Goal: Contribute content: Contribute content

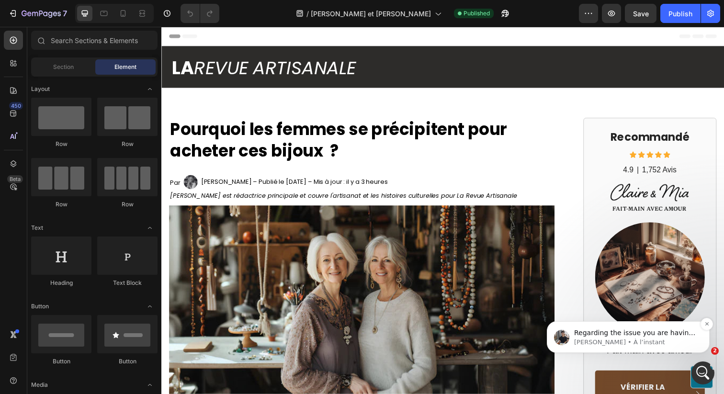
click at [667, 344] on p "[PERSON_NAME] • À l’instant" at bounding box center [636, 342] width 124 height 9
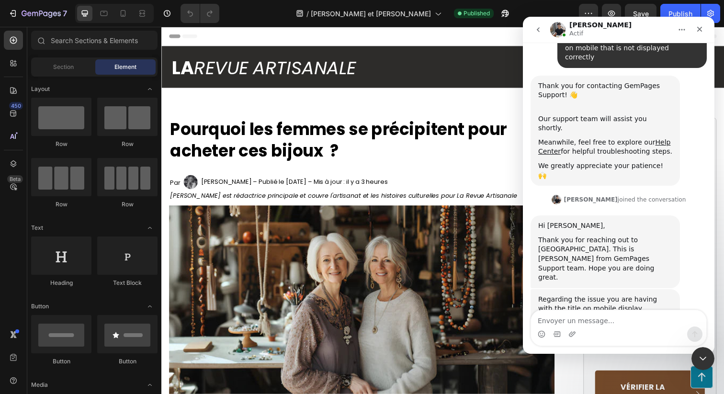
scroll to position [74, 0]
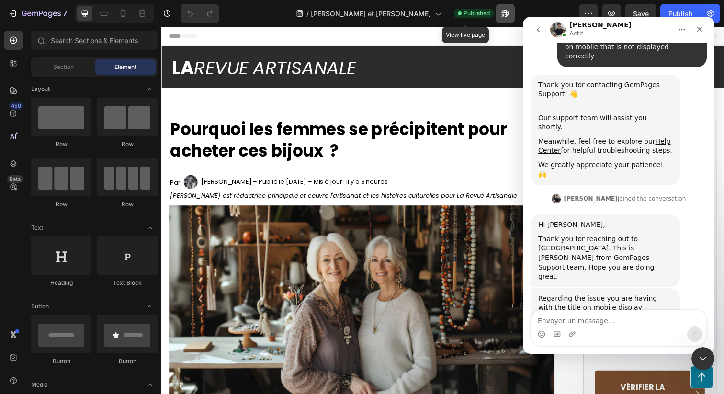
click at [502, 14] on icon "button" at bounding box center [503, 15] width 2 height 2
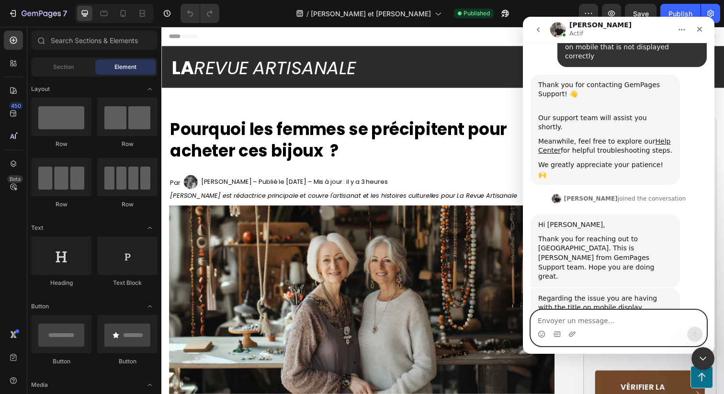
click at [570, 322] on textarea "Envoyer un message..." at bounding box center [618, 318] width 175 height 16
paste textarea "[URL][DOMAIN_NAME]"
type textarea "[URL][DOMAIN_NAME]"
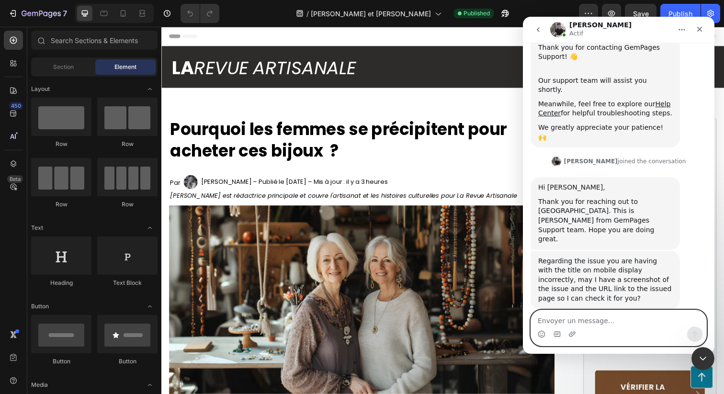
scroll to position [113, 0]
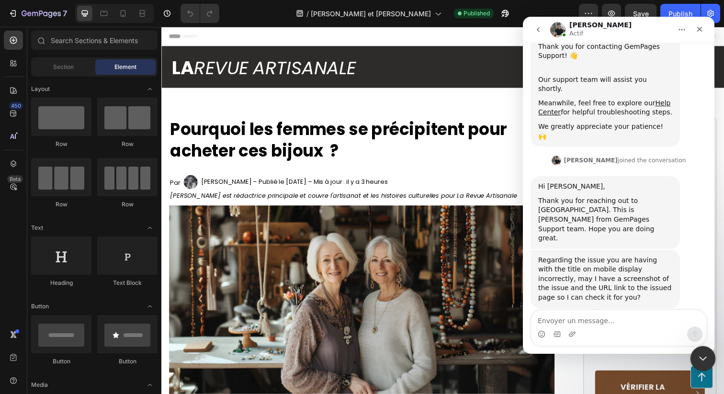
click at [694, 356] on div "Fermer le Messenger Intercom" at bounding box center [701, 357] width 23 height 23
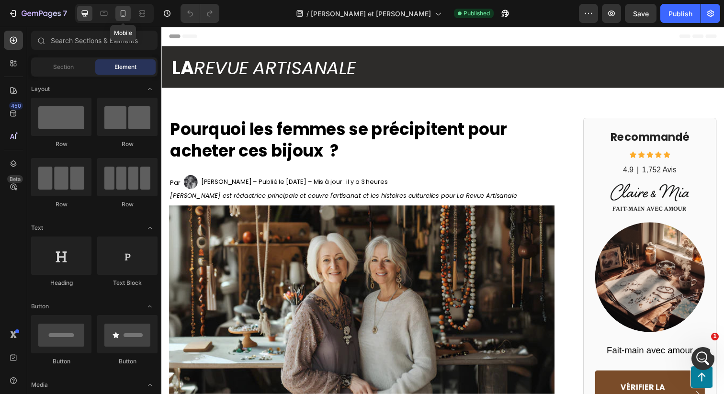
click at [127, 17] on icon at bounding box center [123, 14] width 10 height 10
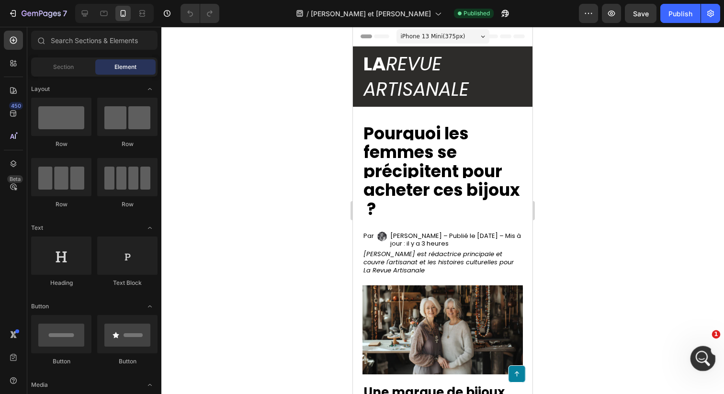
click at [691, 353] on div "Ouvrir le Messenger Intercom" at bounding box center [702, 357] width 32 height 32
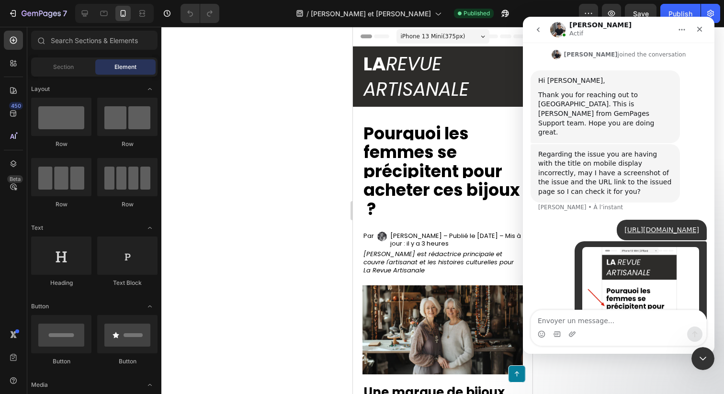
scroll to position [253, 0]
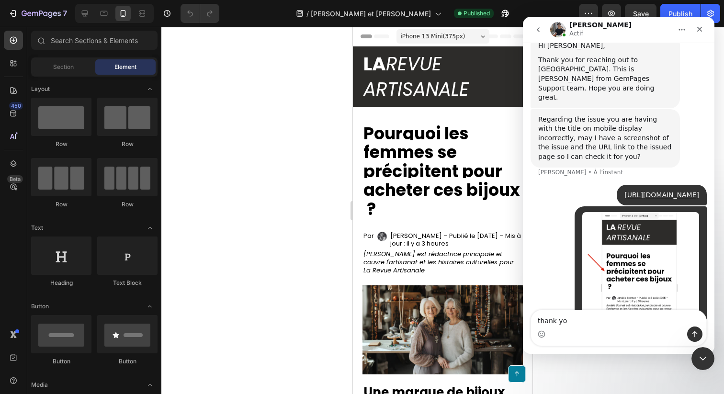
type textarea "thank you"
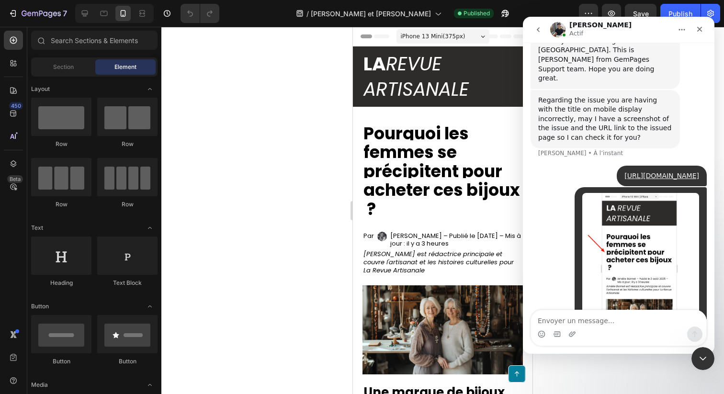
scroll to position [275, 0]
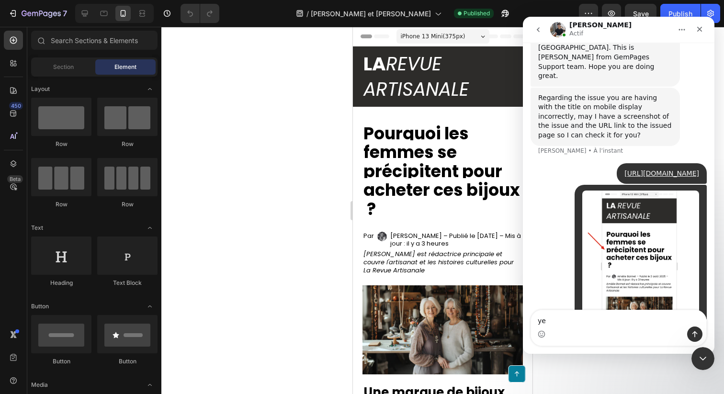
type textarea "y"
click at [598, 324] on textarea "as you can see the p isnt displayed properly" at bounding box center [618, 318] width 175 height 16
type textarea "as you can see the "p" isnt displayed properly"
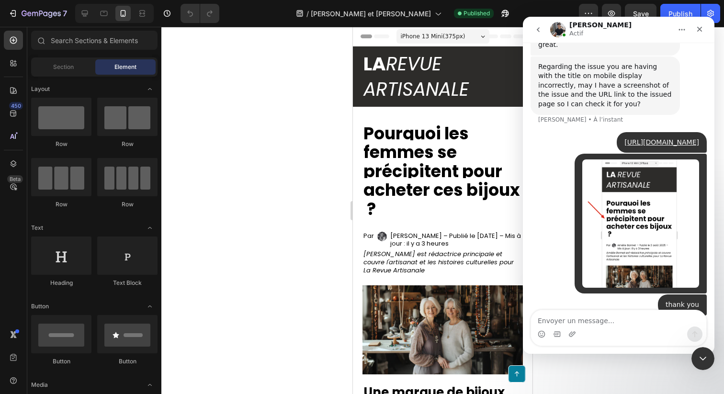
scroll to position [306, 0]
click at [705, 361] on icon "Fermer le Messenger Intercom" at bounding box center [701, 357] width 11 height 11
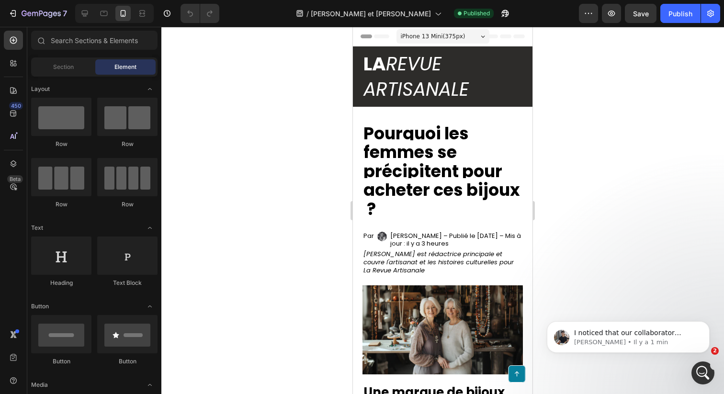
scroll to position [484, 0]
click at [578, 325] on div "I noticed that our collaborator access to your store is still active. I’ll inve…" at bounding box center [628, 337] width 163 height 32
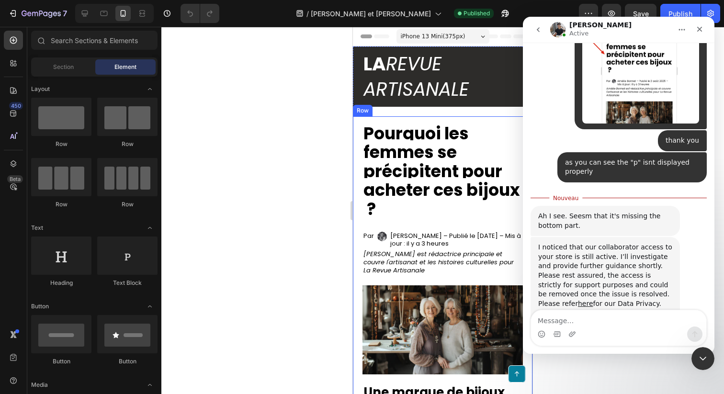
scroll to position [499, 0]
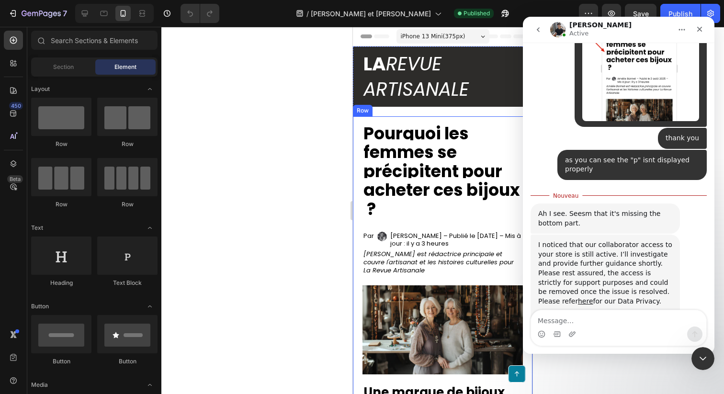
click at [634, 331] on div "Intercom Messenger" at bounding box center [618, 334] width 175 height 15
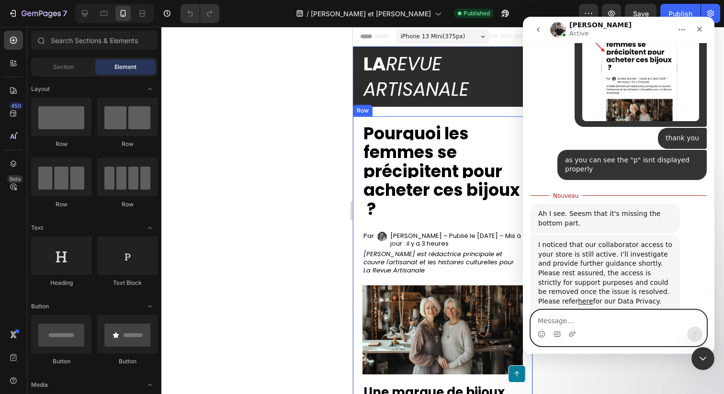
click at [629, 322] on textarea "Message…" at bounding box center [618, 318] width 175 height 16
type textarea "ok thank you"
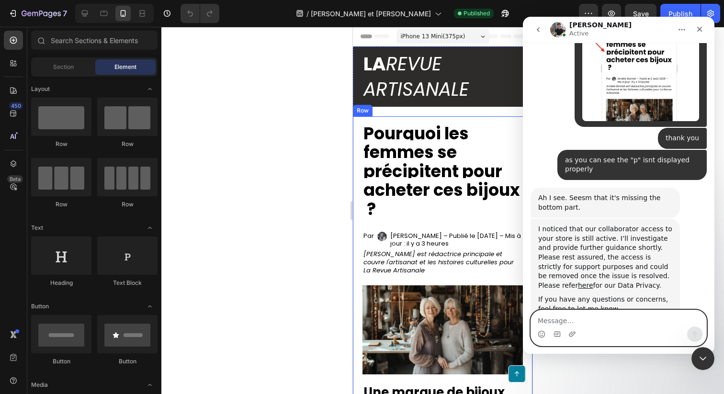
scroll to position [512, 0]
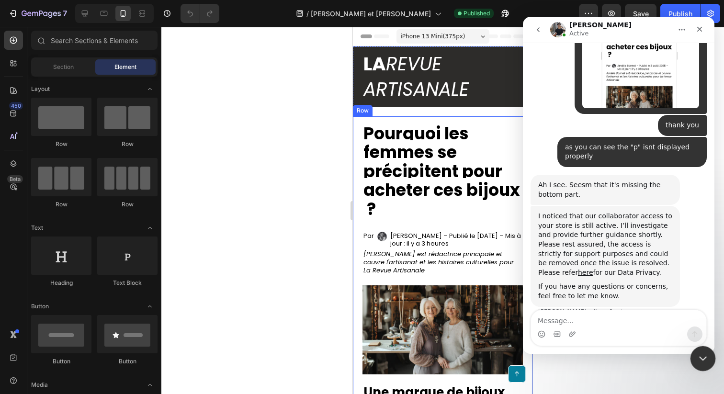
click at [702, 352] on icon "Fermer le Messenger Intercom" at bounding box center [701, 357] width 11 height 11
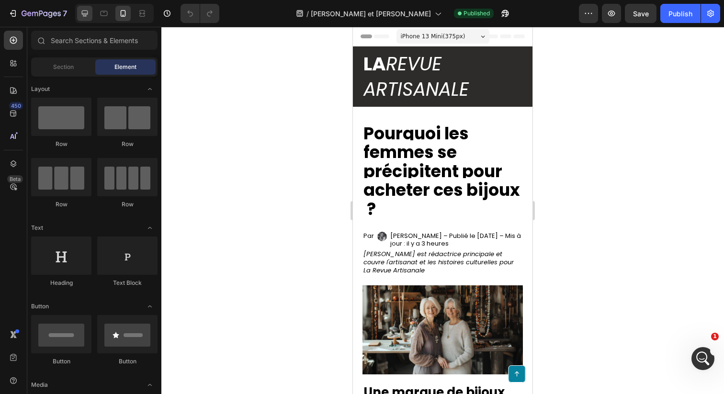
click at [86, 13] on icon at bounding box center [85, 14] width 6 height 6
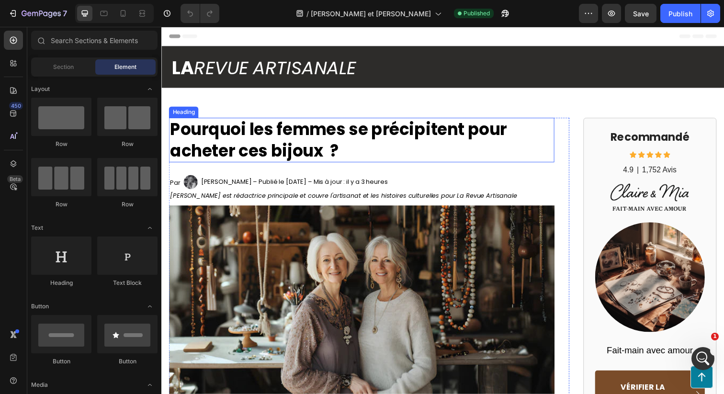
click at [365, 144] on h1 "Pourquoi les femmes se précipitent pour acheter ces bijoux ?" at bounding box center [366, 142] width 394 height 45
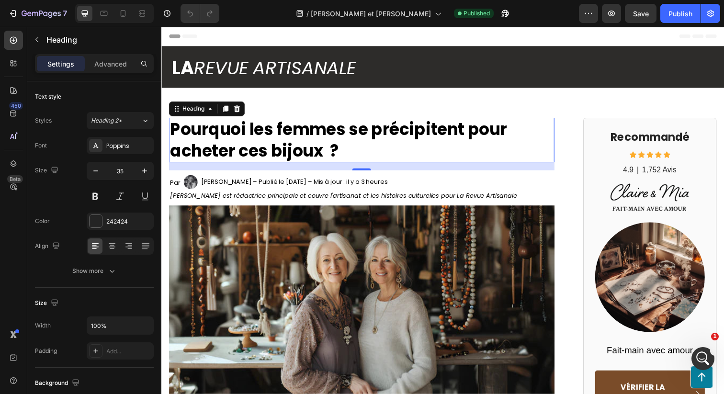
click at [365, 144] on h1 "Pourquoi les femmes se précipitent pour acheter ces bijoux ?" at bounding box center [366, 142] width 394 height 45
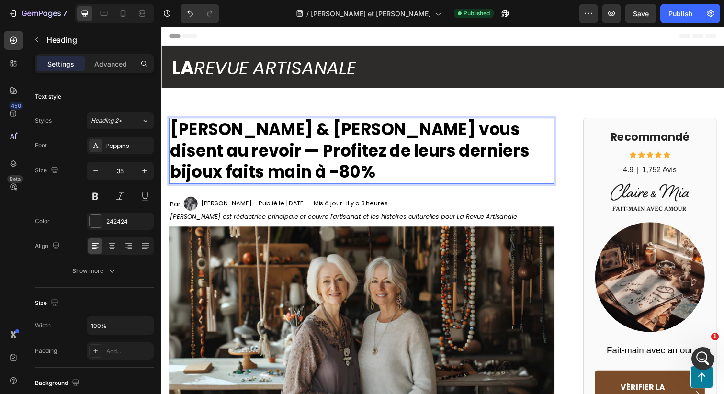
click at [382, 136] on strong "[PERSON_NAME] & [PERSON_NAME] vous disent au revoir — Profitez de leurs dernier…" at bounding box center [353, 153] width 367 height 67
click at [405, 136] on strong "[PERSON_NAME] & [PERSON_NAME] vous disent au revoir — Profitez de leurs dernier…" at bounding box center [353, 153] width 367 height 67
click at [676, 19] on button "Publish" at bounding box center [680, 13] width 40 height 19
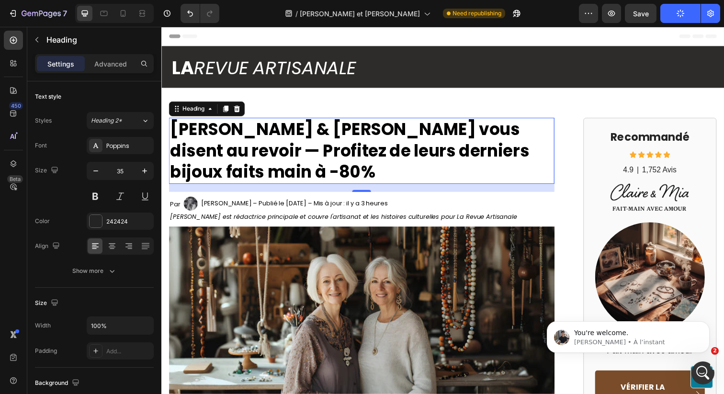
scroll to position [541, 0]
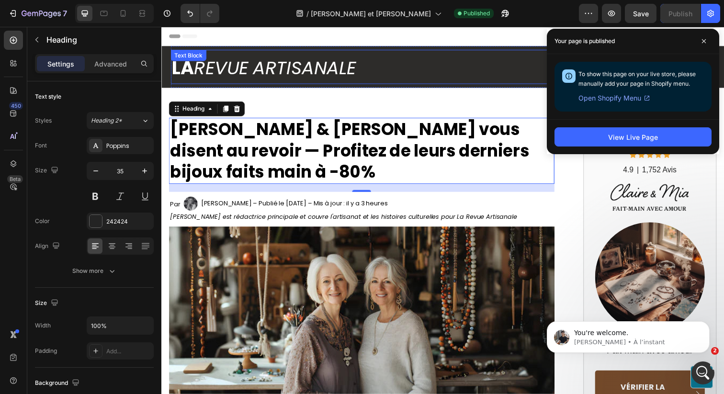
click at [264, 72] on icon "ARTISANALE" at bounding box center [307, 69] width 105 height 26
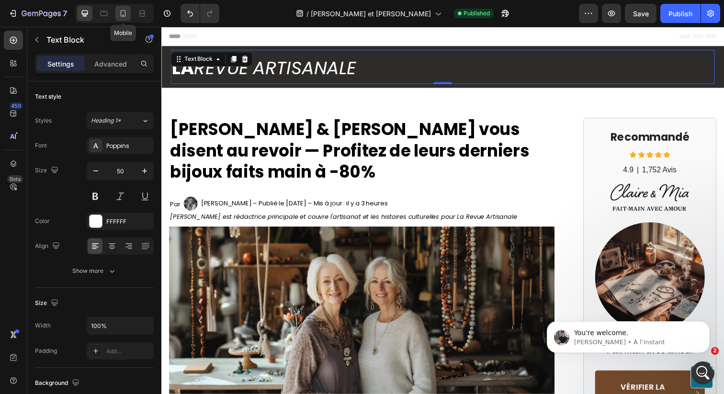
click at [123, 16] on icon at bounding box center [123, 13] width 5 height 7
type input "40"
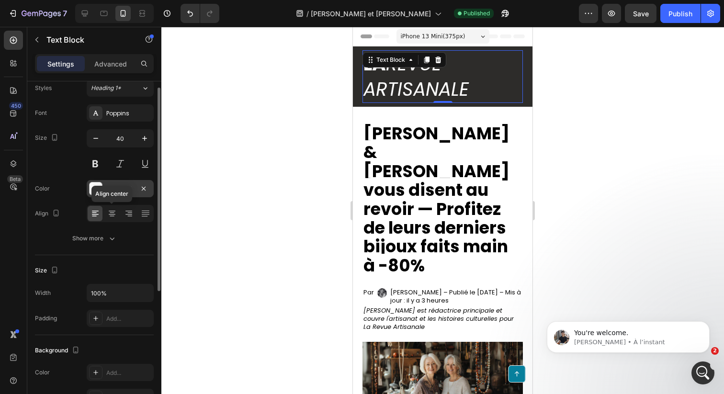
scroll to position [37, 0]
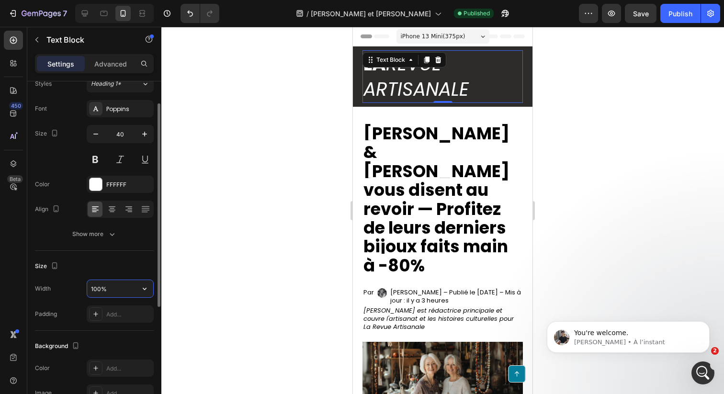
click at [122, 289] on input "100%" at bounding box center [120, 288] width 66 height 17
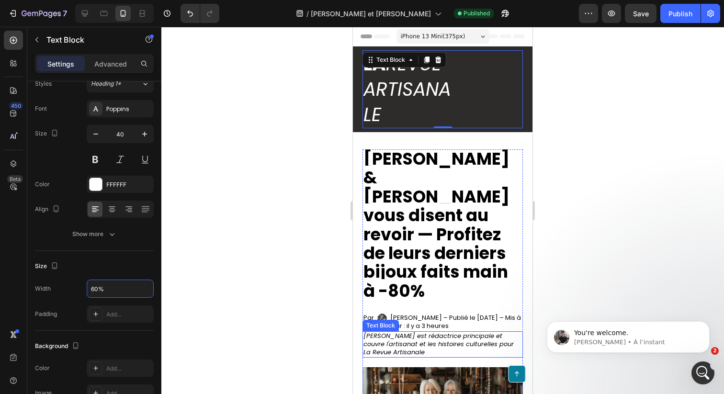
type input "60%"
click at [551, 222] on div at bounding box center [442, 210] width 563 height 367
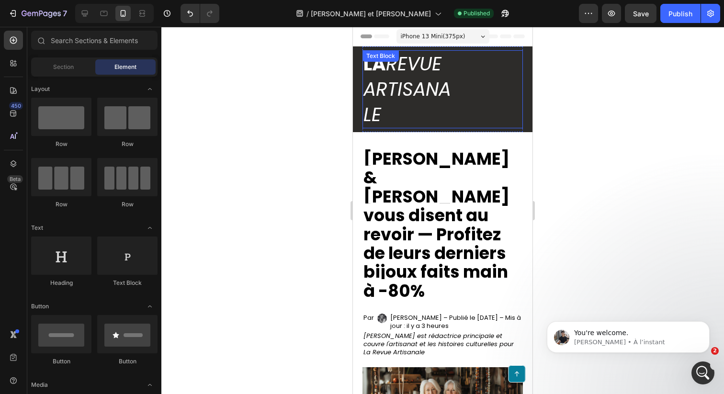
click at [424, 91] on icon "ARTISANALE" at bounding box center [407, 102] width 88 height 52
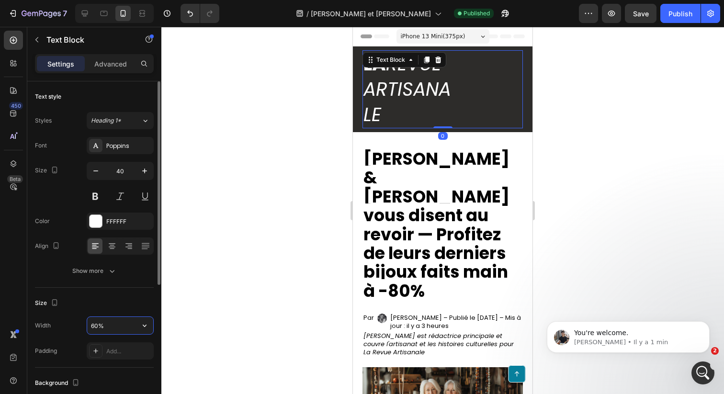
click at [120, 326] on input "60%" at bounding box center [120, 325] width 66 height 17
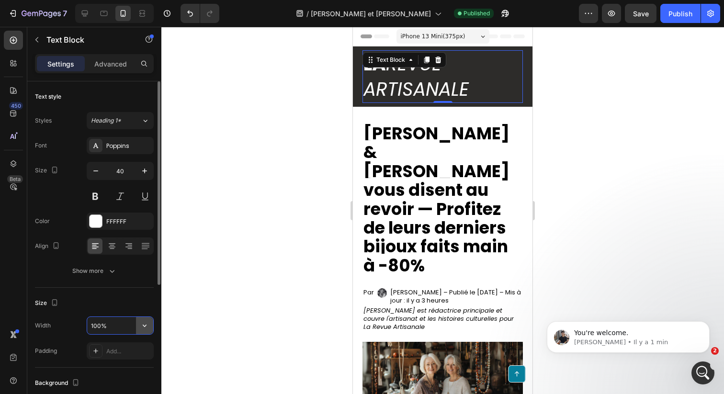
click at [147, 330] on button "button" at bounding box center [144, 325] width 17 height 17
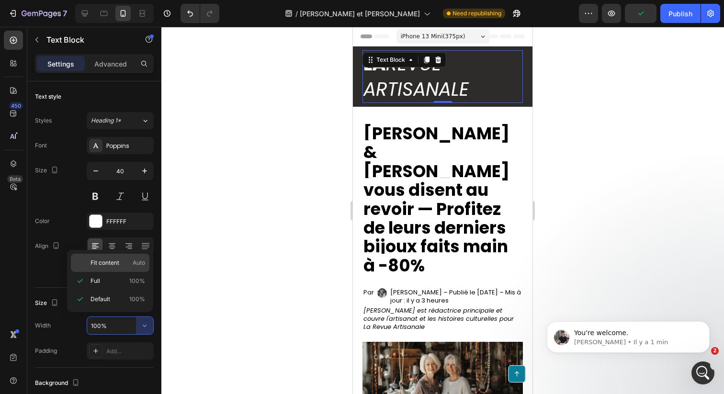
click at [116, 267] on div "Fit content Auto" at bounding box center [110, 263] width 79 height 18
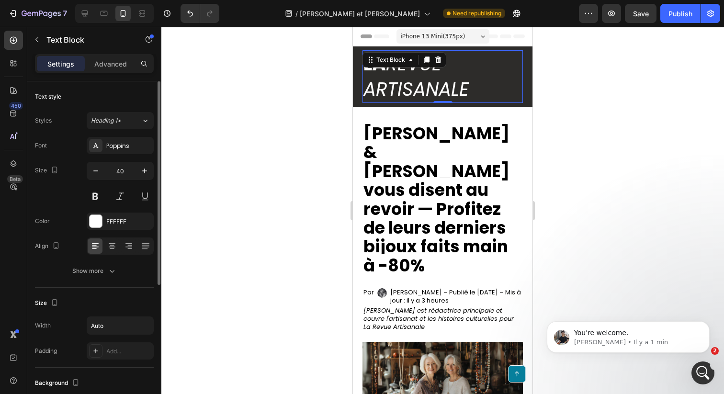
click at [135, 339] on div "Width Auto Padding Add..." at bounding box center [94, 338] width 119 height 43
click at [135, 330] on input "Auto" at bounding box center [120, 325] width 66 height 17
click at [141, 327] on icon "button" at bounding box center [145, 326] width 10 height 10
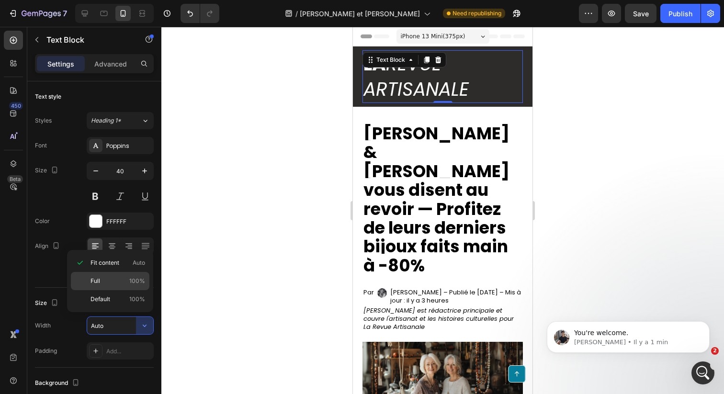
click at [121, 290] on div "Full 100%" at bounding box center [110, 299] width 79 height 18
type input "100%"
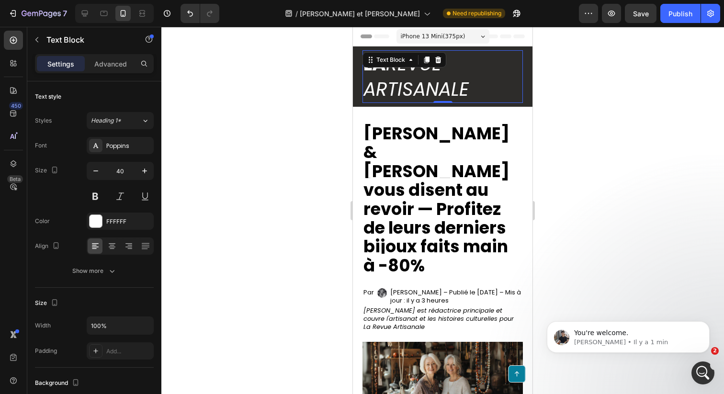
click at [440, 92] on icon "ARTISANALE" at bounding box center [415, 89] width 105 height 26
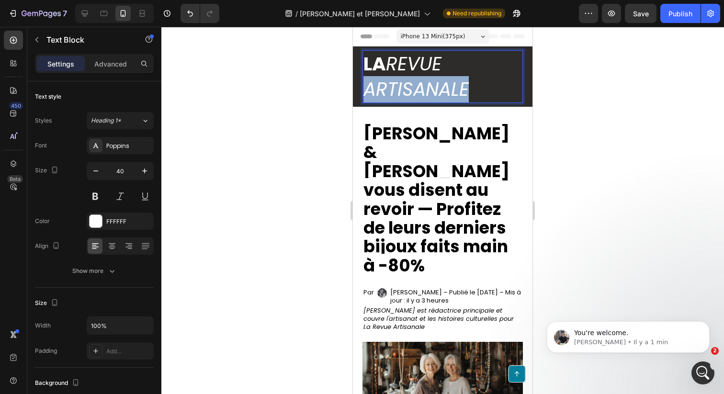
click at [440, 92] on icon "ARTISANALE" at bounding box center [415, 89] width 105 height 26
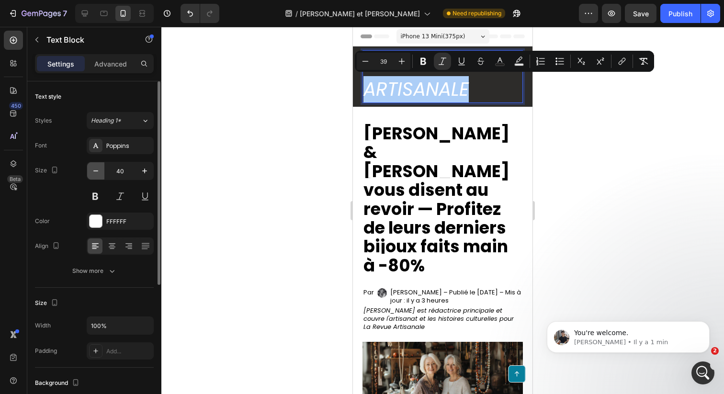
click at [96, 171] on icon "button" at bounding box center [95, 170] width 5 height 1
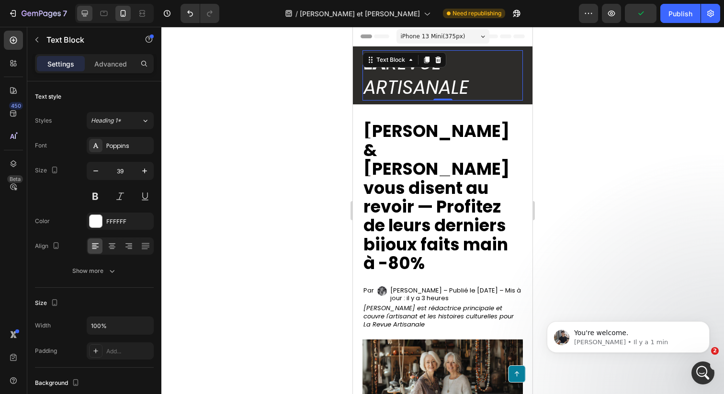
click at [87, 11] on icon at bounding box center [85, 14] width 10 height 10
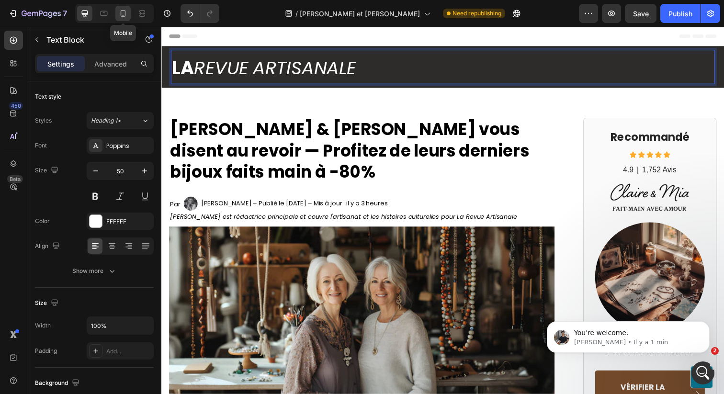
click at [119, 14] on icon at bounding box center [123, 14] width 10 height 10
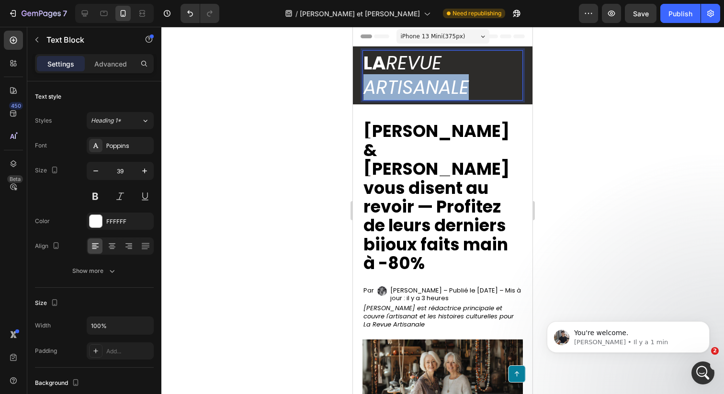
click at [405, 78] on icon "ARTISANALE" at bounding box center [415, 87] width 105 height 26
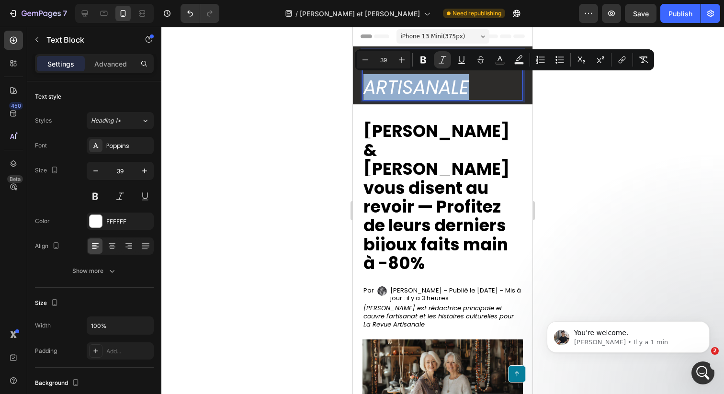
click at [402, 82] on icon "ARTISANALE" at bounding box center [415, 87] width 105 height 26
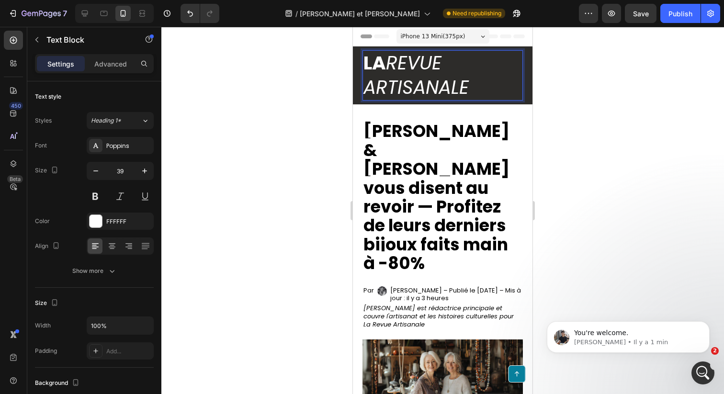
scroll to position [578, 0]
click at [419, 72] on icon "REVUE" at bounding box center [414, 63] width 56 height 26
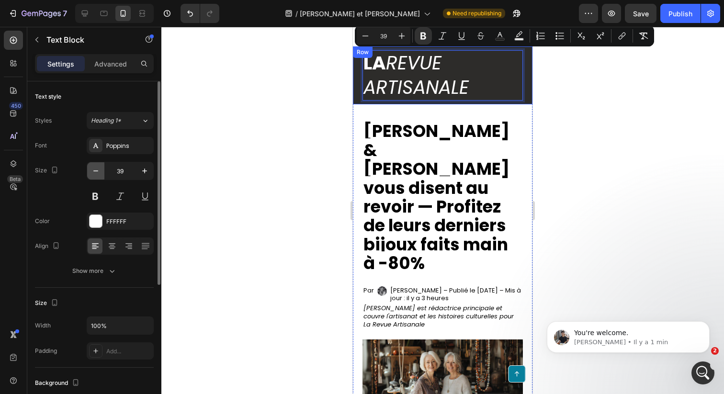
click at [96, 173] on icon "button" at bounding box center [96, 171] width 10 height 10
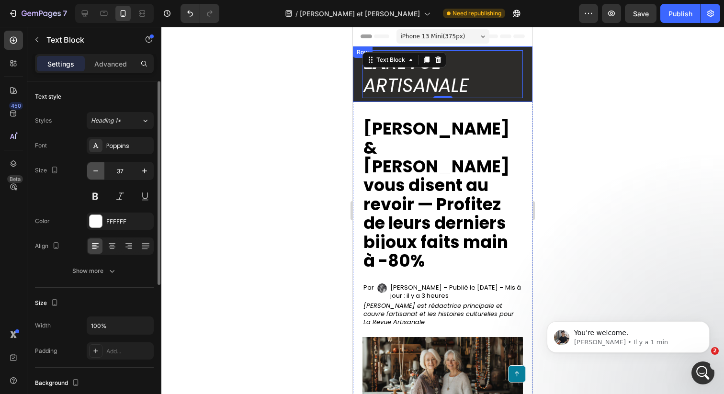
click at [95, 172] on icon "button" at bounding box center [96, 171] width 10 height 10
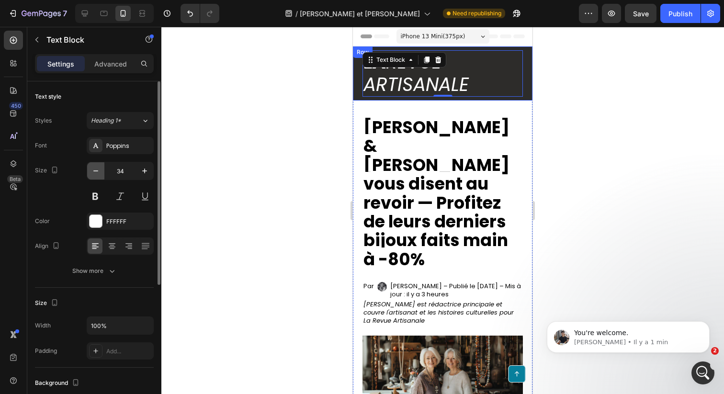
click at [95, 172] on icon "button" at bounding box center [96, 171] width 10 height 10
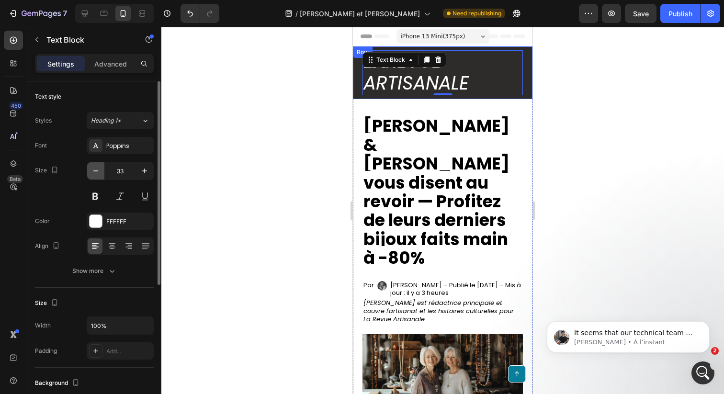
click at [95, 172] on icon "button" at bounding box center [96, 171] width 10 height 10
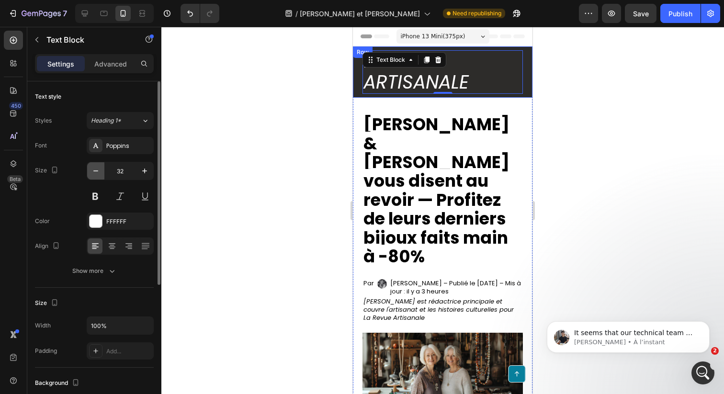
click at [95, 172] on icon "button" at bounding box center [96, 171] width 10 height 10
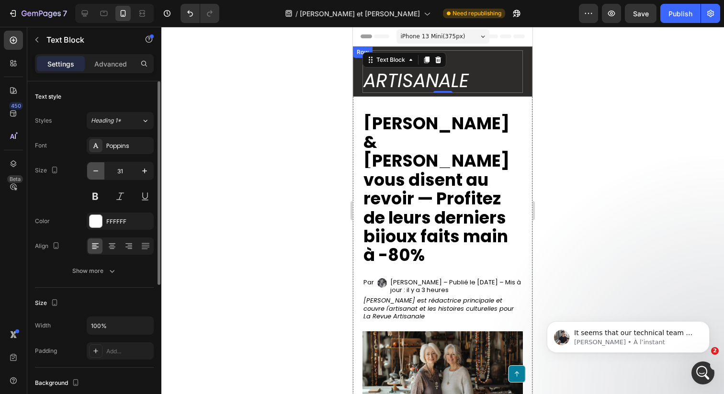
scroll to position [652, 0]
click at [95, 172] on icon "button" at bounding box center [96, 171] width 10 height 10
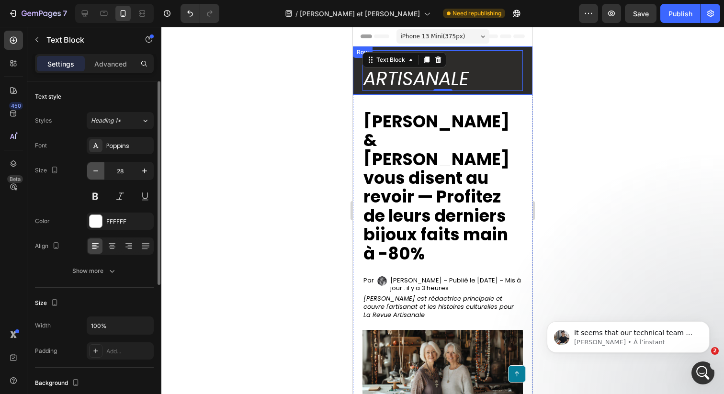
click at [95, 172] on icon "button" at bounding box center [96, 171] width 10 height 10
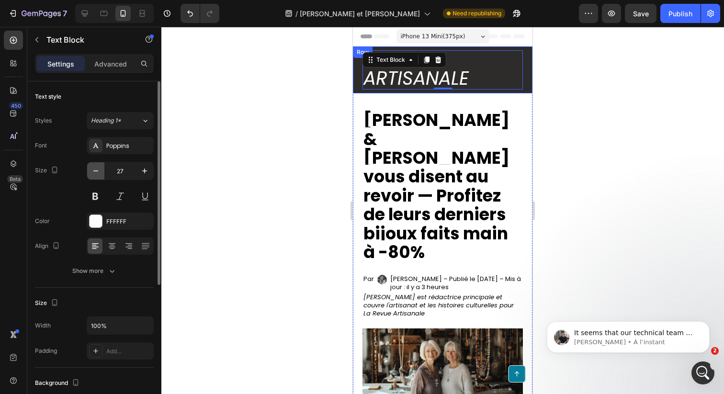
click at [95, 172] on icon "button" at bounding box center [96, 171] width 10 height 10
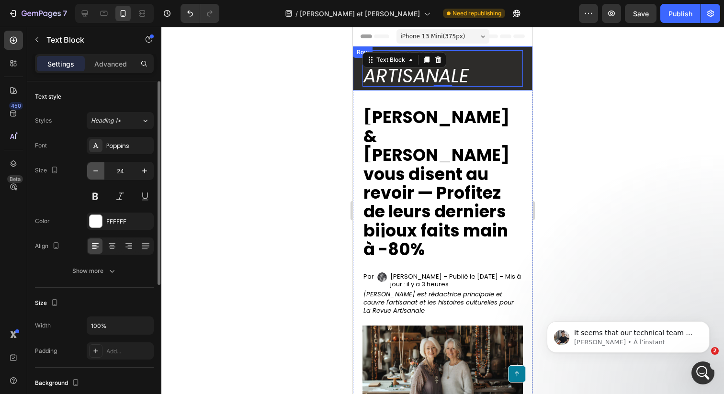
click at [95, 172] on icon "button" at bounding box center [96, 171] width 10 height 10
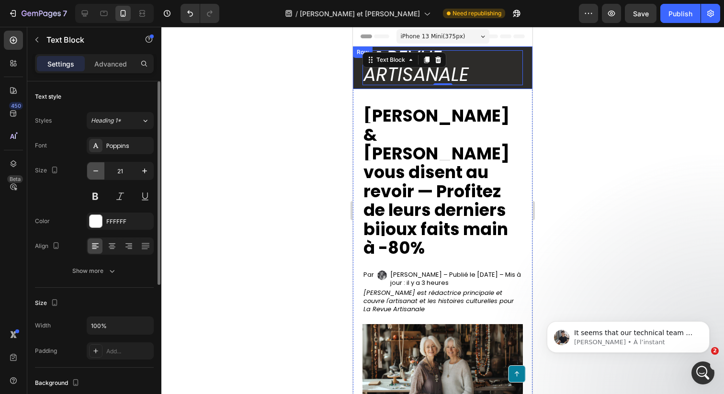
click at [95, 172] on icon "button" at bounding box center [96, 171] width 10 height 10
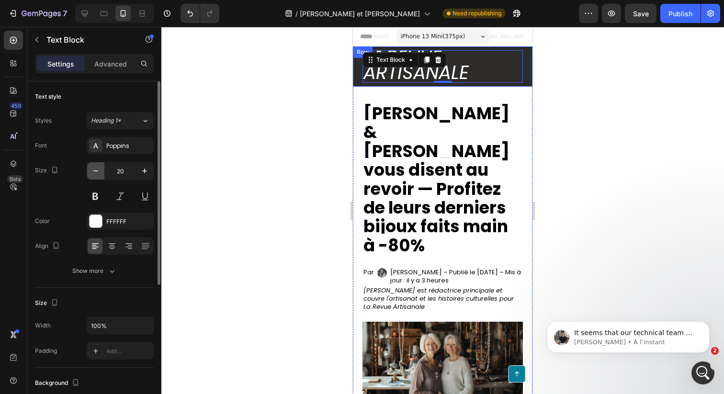
click at [95, 172] on icon "button" at bounding box center [96, 171] width 10 height 10
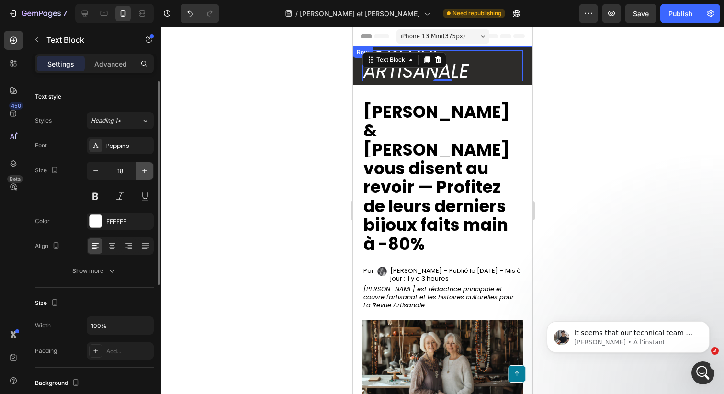
click at [148, 171] on icon "button" at bounding box center [145, 171] width 10 height 10
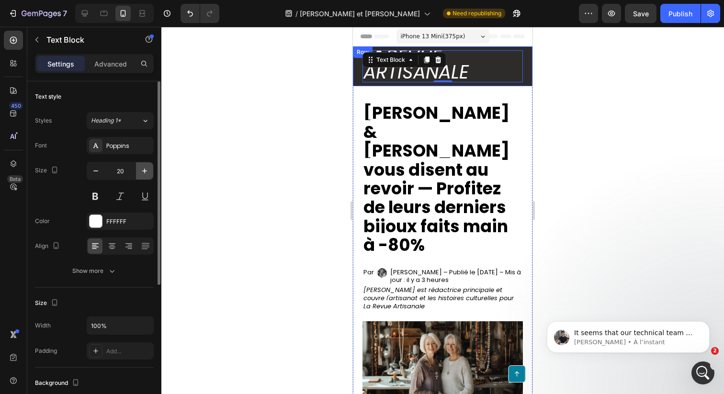
click at [148, 171] on icon "button" at bounding box center [145, 171] width 10 height 10
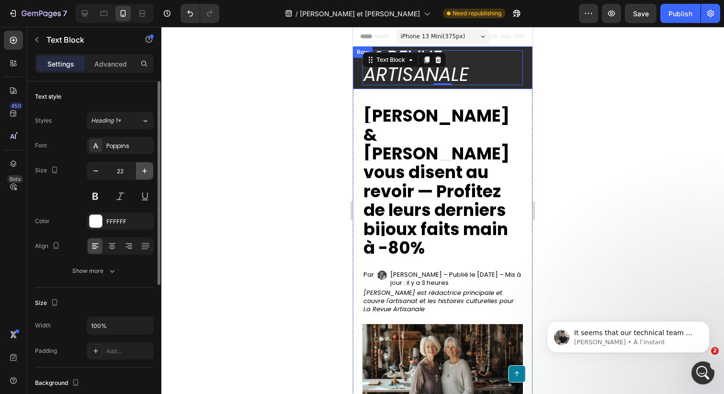
click at [148, 171] on icon "button" at bounding box center [145, 171] width 10 height 10
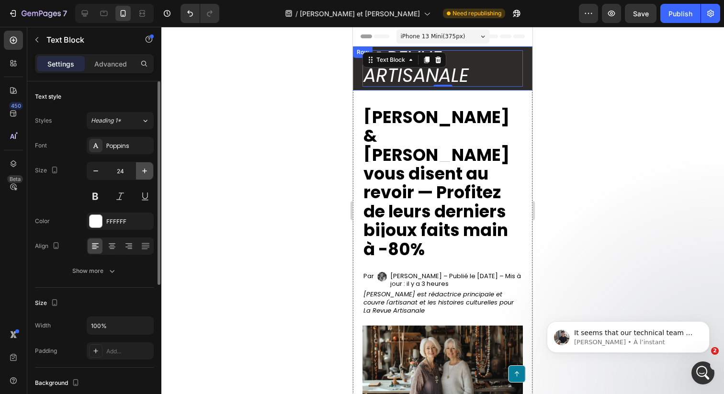
click at [148, 171] on icon "button" at bounding box center [145, 171] width 10 height 10
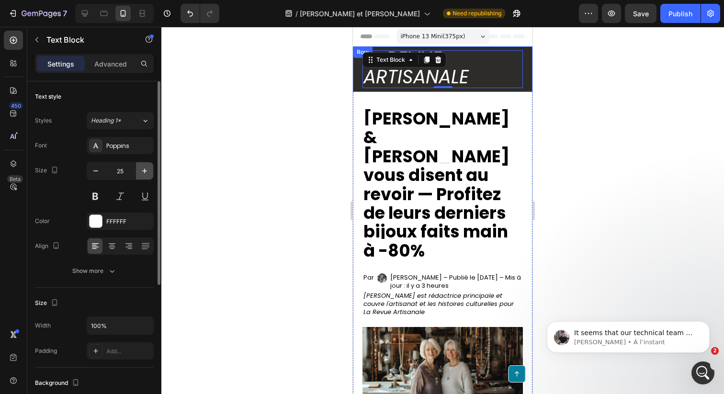
click at [148, 171] on icon "button" at bounding box center [145, 171] width 10 height 10
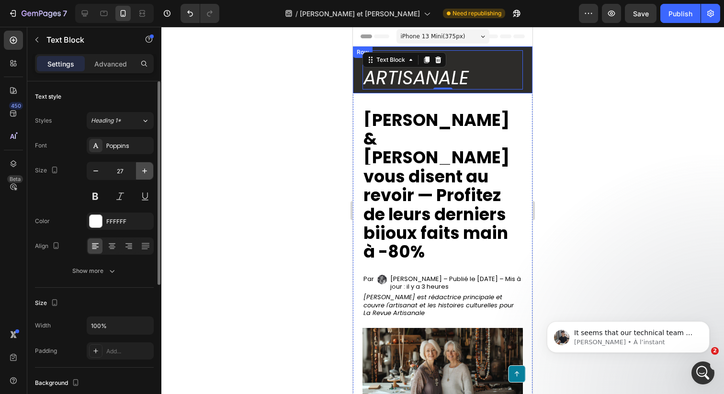
click at [148, 171] on icon "button" at bounding box center [145, 171] width 10 height 10
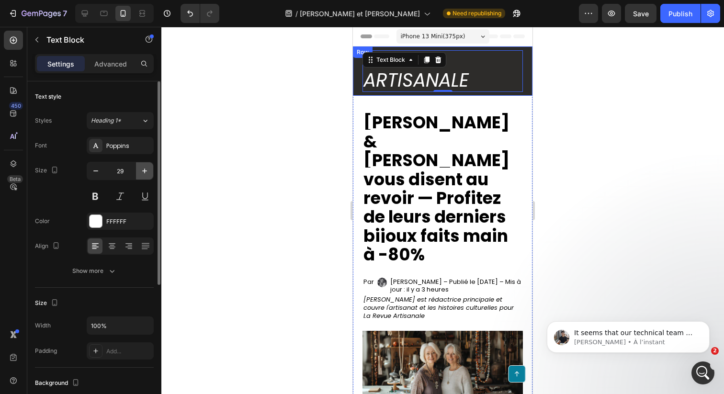
click at [148, 171] on icon "button" at bounding box center [145, 171] width 10 height 10
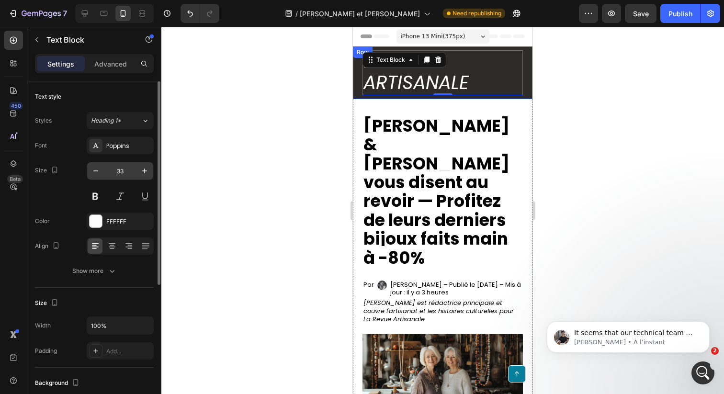
click at [128, 176] on input "33" at bounding box center [120, 170] width 32 height 17
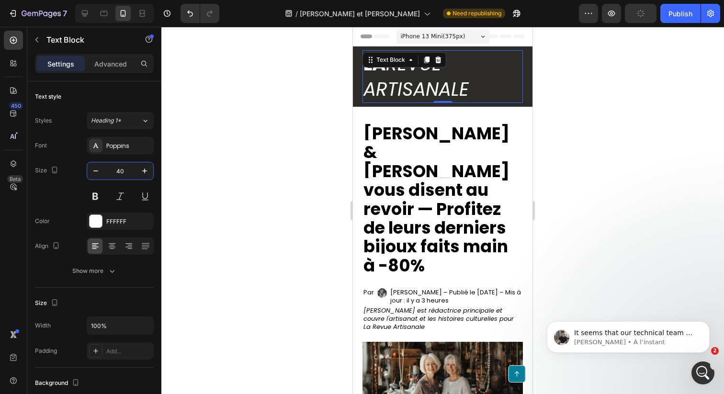
type input "40"
click at [391, 84] on icon "ARTISANALE" at bounding box center [415, 89] width 105 height 26
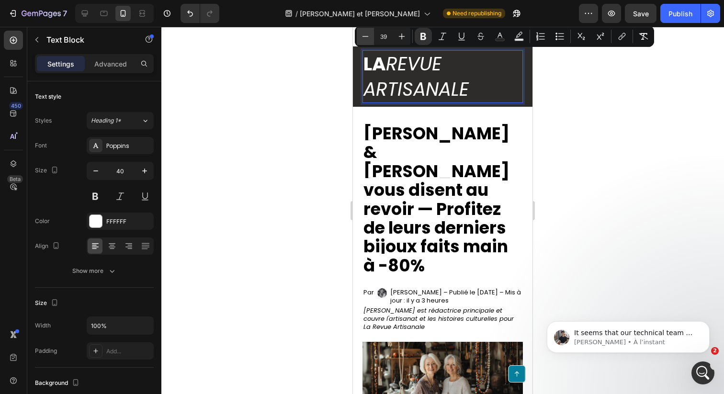
click at [371, 39] on button "Minus" at bounding box center [365, 36] width 17 height 17
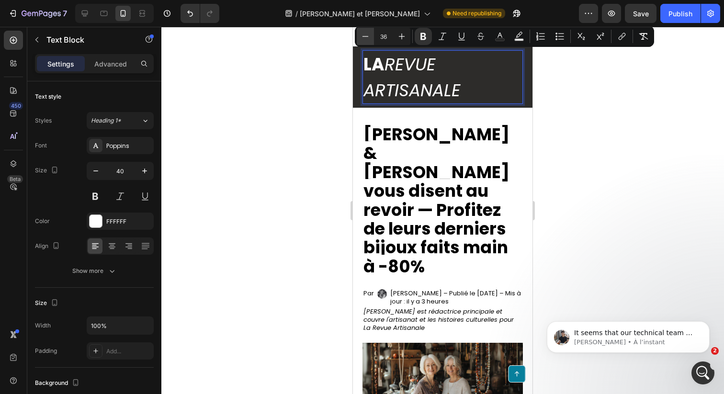
click at [371, 39] on button "Minus" at bounding box center [365, 36] width 17 height 17
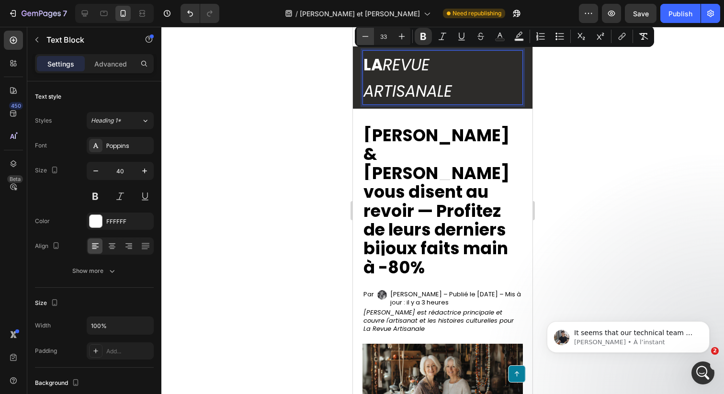
click at [371, 39] on button "Minus" at bounding box center [365, 36] width 17 height 17
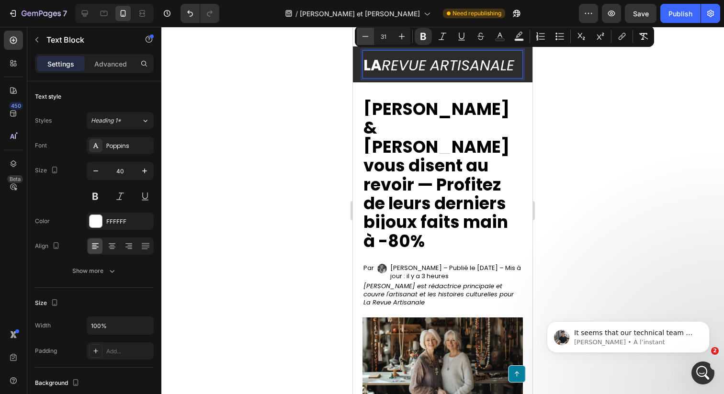
click at [371, 39] on button "Minus" at bounding box center [365, 36] width 17 height 17
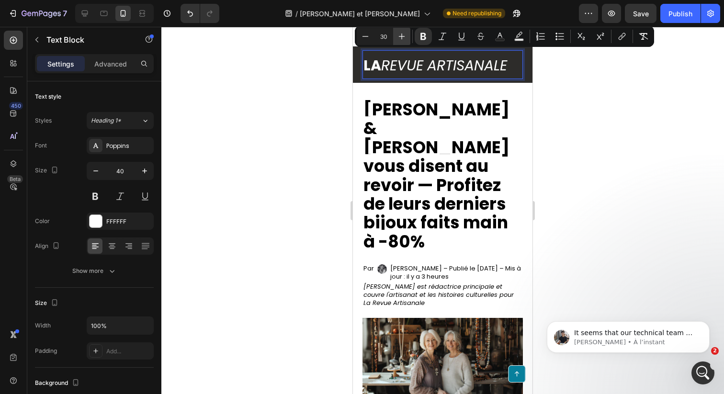
click at [402, 39] on icon "Editor contextual toolbar" at bounding box center [402, 37] width 10 height 10
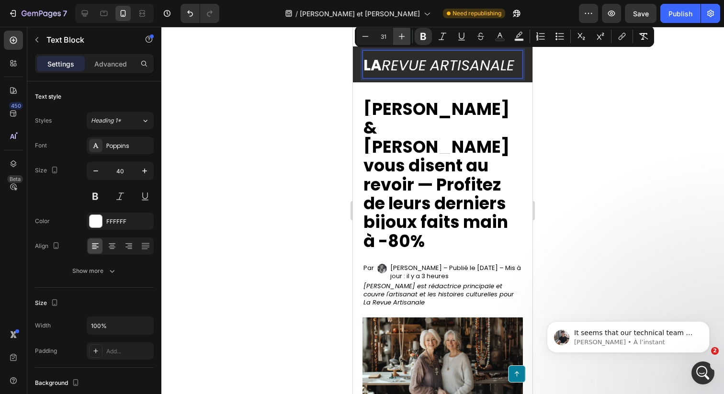
click at [402, 39] on icon "Editor contextual toolbar" at bounding box center [402, 37] width 10 height 10
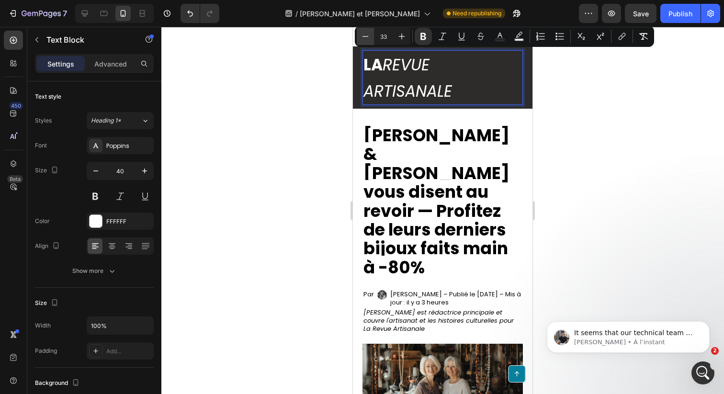
click at [366, 42] on button "Minus" at bounding box center [365, 36] width 17 height 17
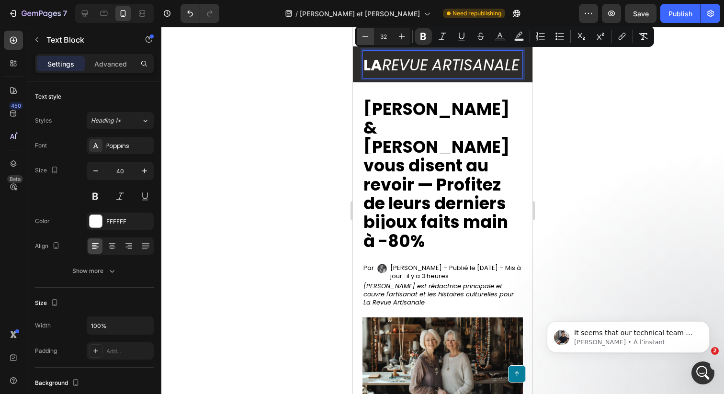
click at [367, 40] on icon "Editor contextual toolbar" at bounding box center [366, 37] width 10 height 10
type input "31"
click at [494, 68] on icon "ARTISANALE" at bounding box center [472, 65] width 84 height 21
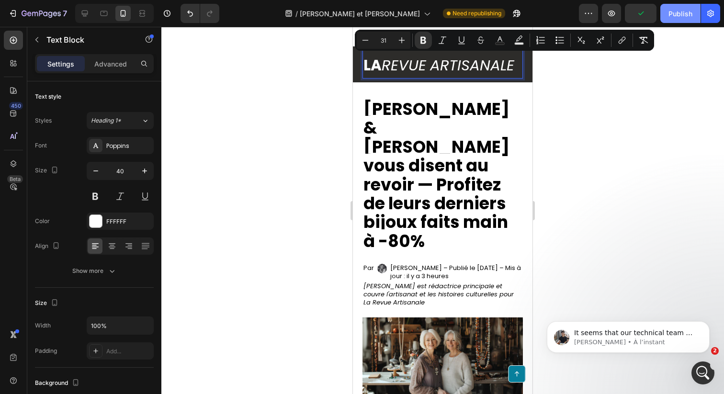
click at [681, 11] on div "Publish" at bounding box center [681, 14] width 24 height 10
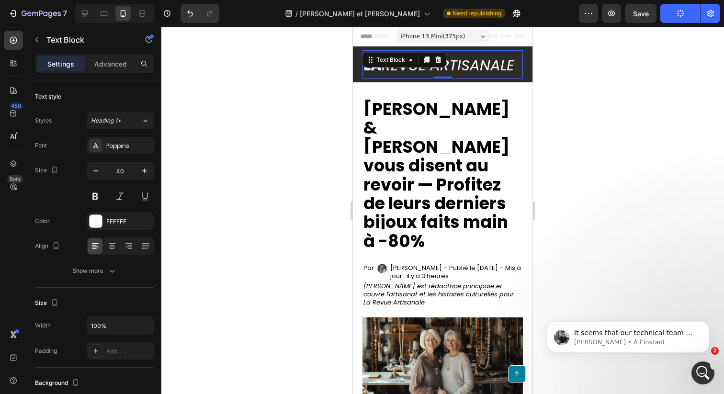
click at [460, 30] on div "iPhone 13 Mini ( 375 px)" at bounding box center [443, 36] width 93 height 14
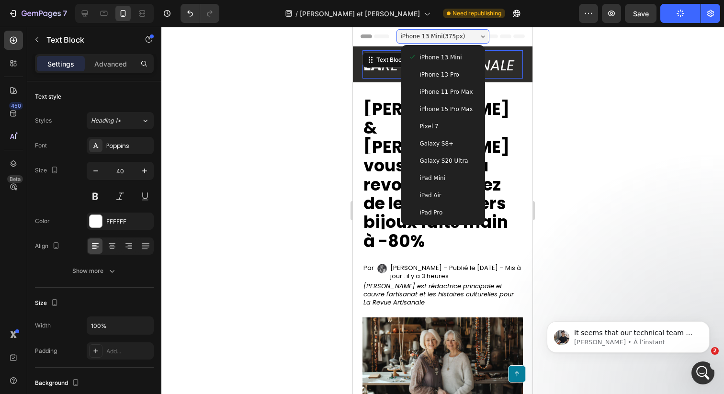
click at [453, 77] on span "iPhone 13 Pro" at bounding box center [439, 75] width 39 height 10
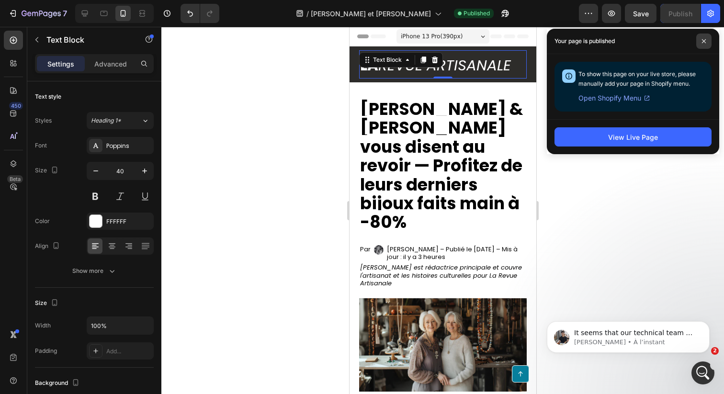
click at [703, 42] on icon at bounding box center [704, 41] width 4 height 4
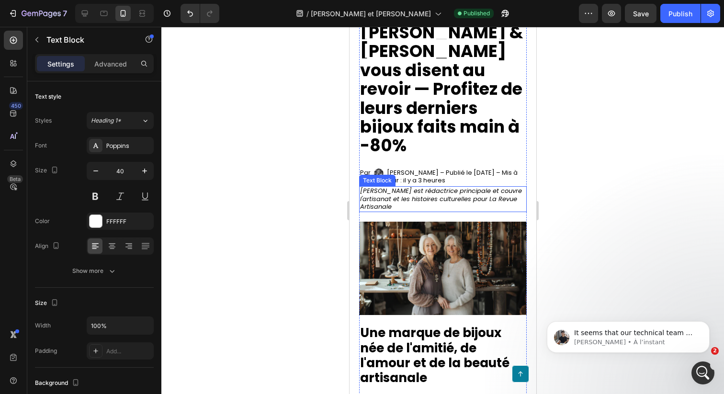
scroll to position [118, 0]
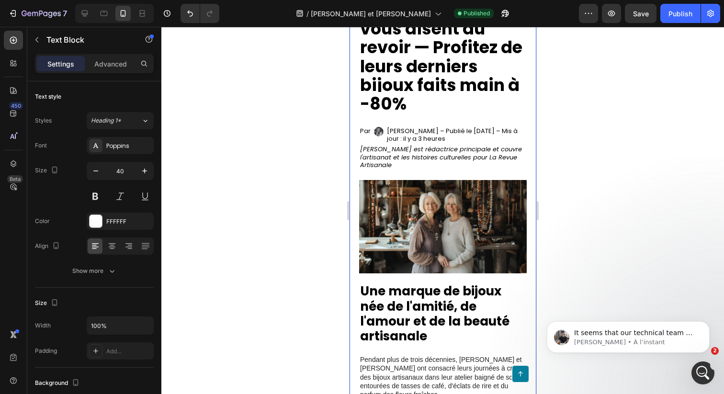
click at [277, 264] on div at bounding box center [442, 210] width 563 height 367
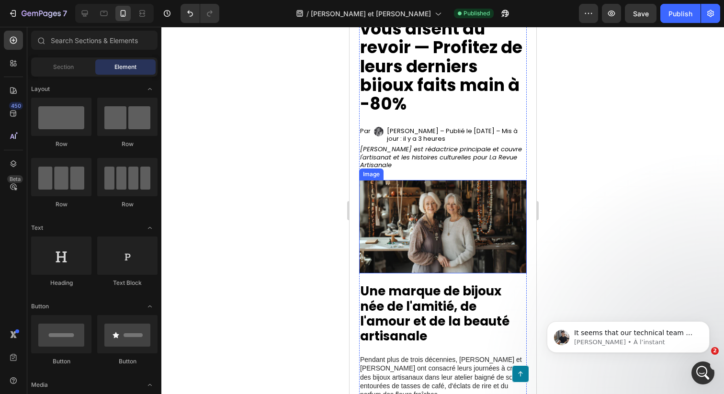
scroll to position [0, 0]
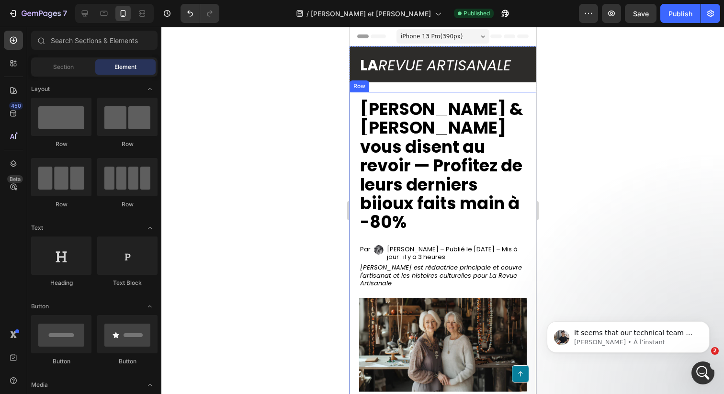
click at [298, 214] on div at bounding box center [442, 210] width 563 height 367
click at [86, 13] on icon at bounding box center [85, 14] width 6 height 6
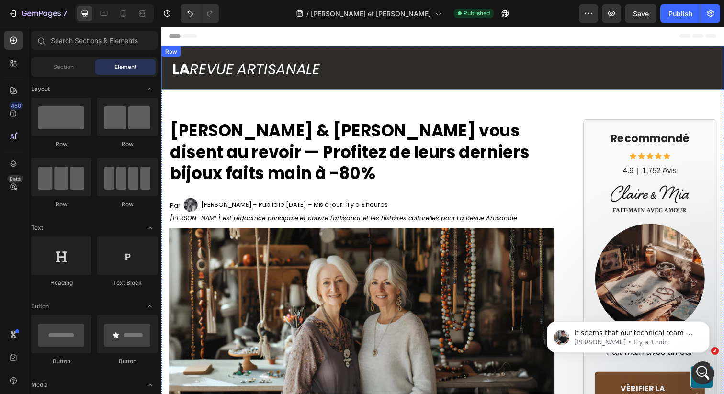
click at [164, 66] on div "LA REVUE ARTISANALE Text Block Row Row" at bounding box center [448, 68] width 575 height 44
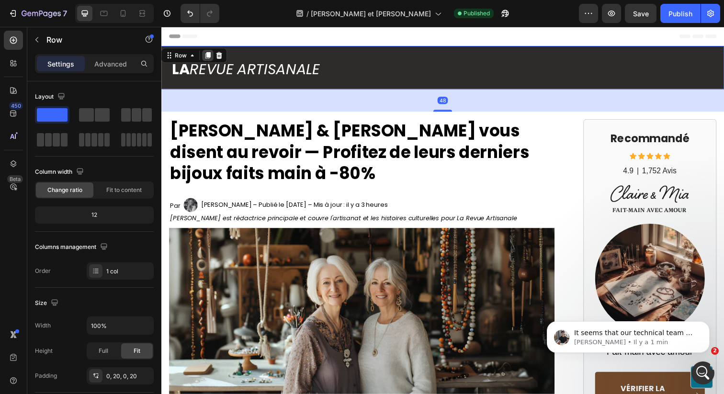
click at [206, 57] on icon at bounding box center [209, 56] width 8 height 8
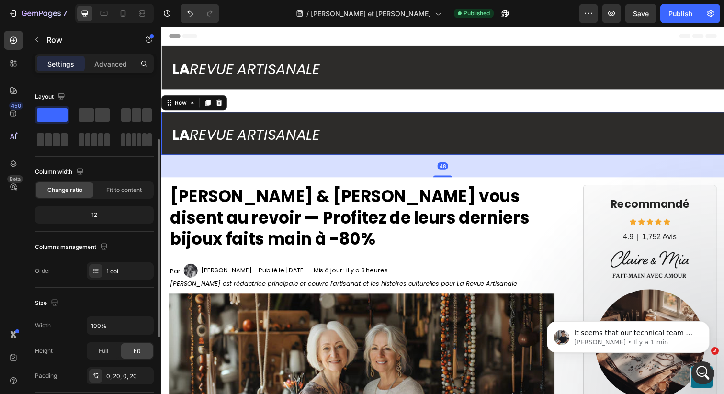
scroll to position [37, 0]
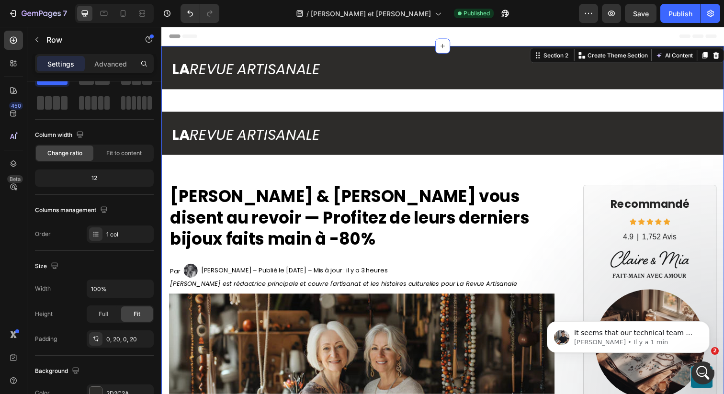
scroll to position [0, 0]
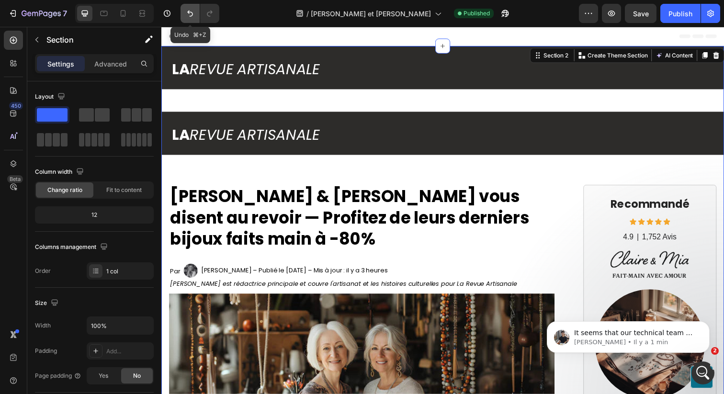
click at [193, 17] on icon "Undo/Redo" at bounding box center [190, 14] width 10 height 10
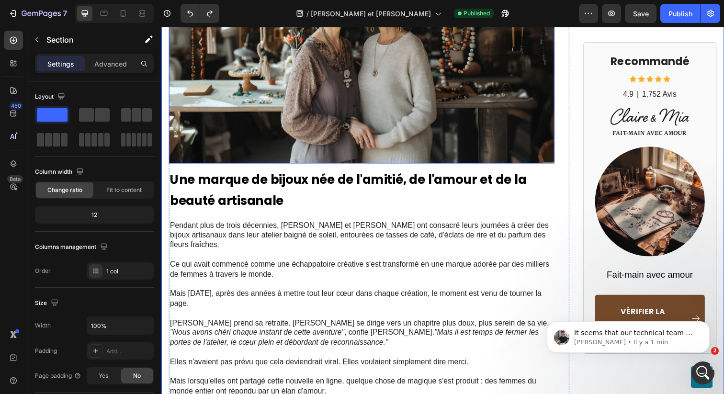
scroll to position [365, 0]
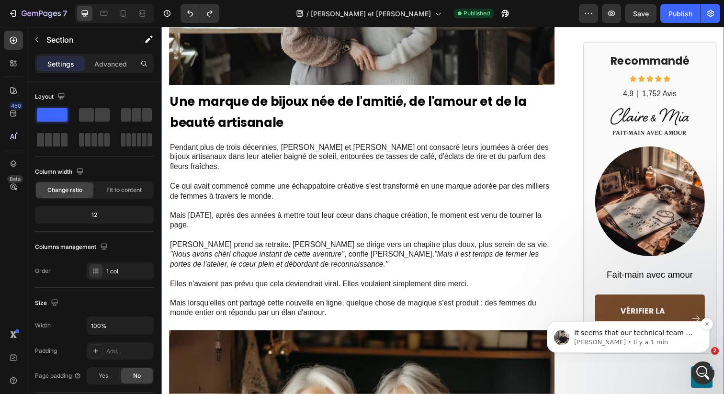
click at [668, 338] on p "[PERSON_NAME] • Il y a 1 min" at bounding box center [636, 342] width 124 height 9
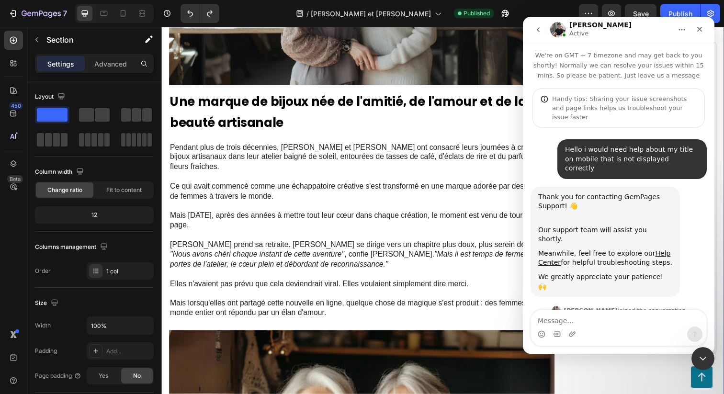
scroll to position [1, 0]
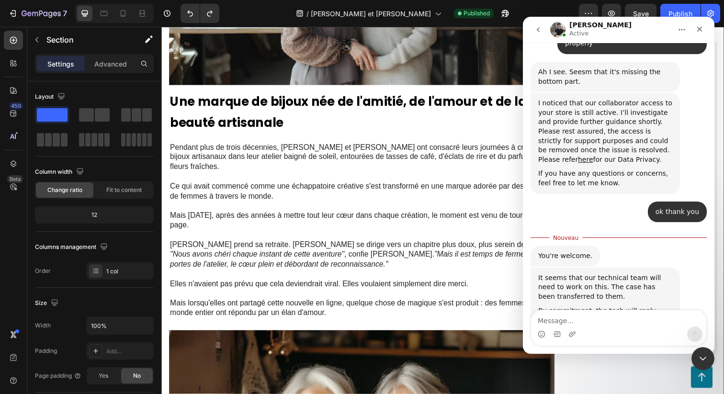
click at [601, 320] on textarea "Message…" at bounding box center [618, 318] width 175 height 16
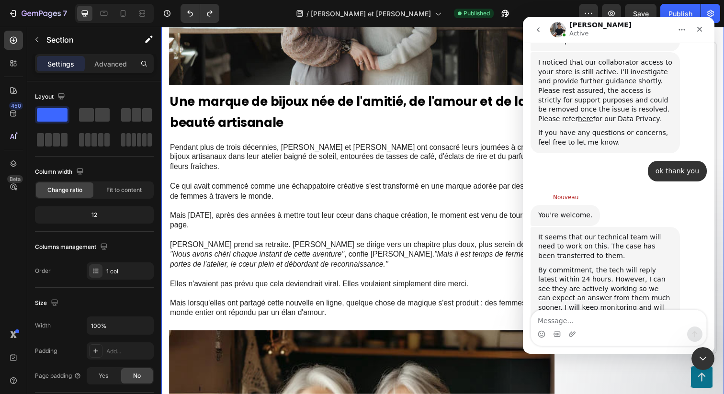
scroll to position [668, 0]
type textarea "d"
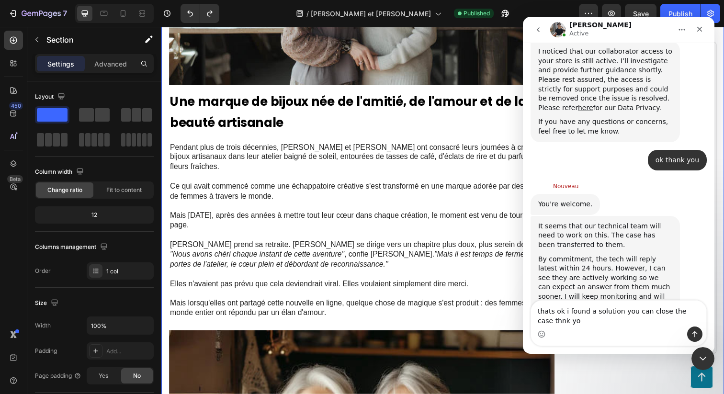
type textarea "thats ok i found a solution you can close the case thnk you"
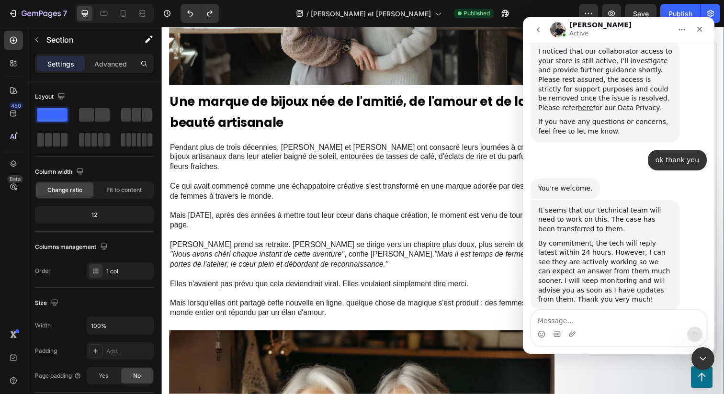
scroll to position [690, 0]
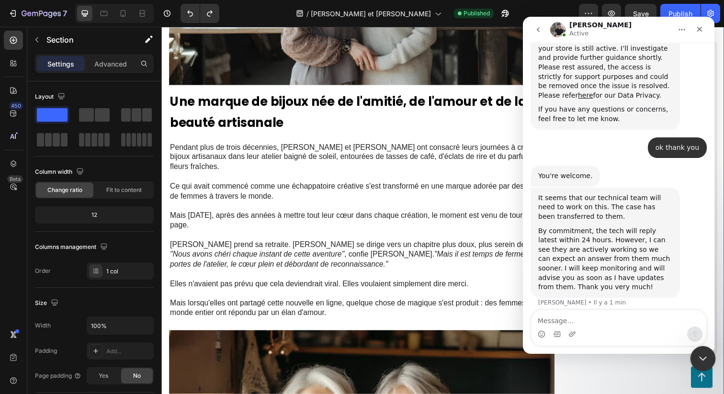
click at [701, 351] on div "Fermer le Messenger Intercom" at bounding box center [701, 357] width 23 height 23
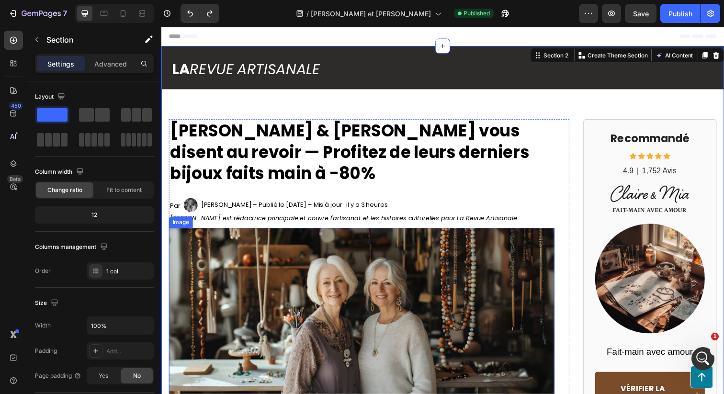
scroll to position [279, 0]
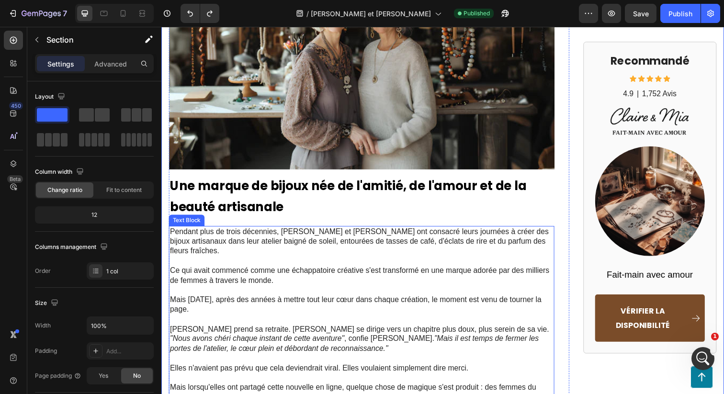
click at [288, 231] on p "Pendant plus de trois décennies, [PERSON_NAME] et [PERSON_NAME] ont consacré le…" at bounding box center [366, 246] width 392 height 30
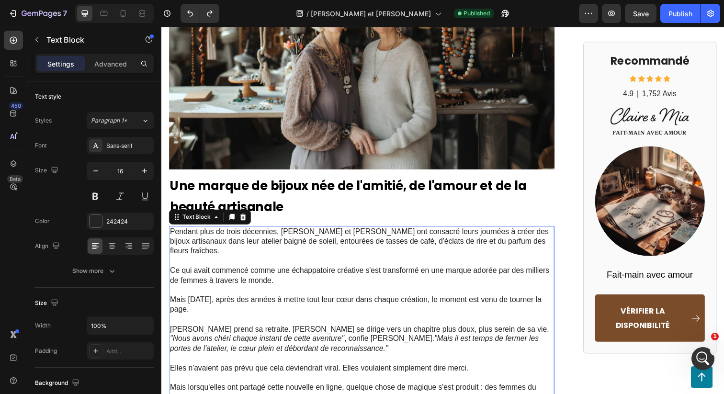
click at [288, 231] on p "Pendant plus de trois décennies, [PERSON_NAME] et [PERSON_NAME] ont consacré le…" at bounding box center [366, 246] width 392 height 30
click at [255, 331] on p "[PERSON_NAME] prend sa retraite. [PERSON_NAME] se dirige vers un chapitre plus …" at bounding box center [366, 336] width 392 height 10
click at [389, 340] on p ""Nous avons chéri chaque instant de cette aventure" , confie [PERSON_NAME]. "Ma…" at bounding box center [366, 350] width 392 height 20
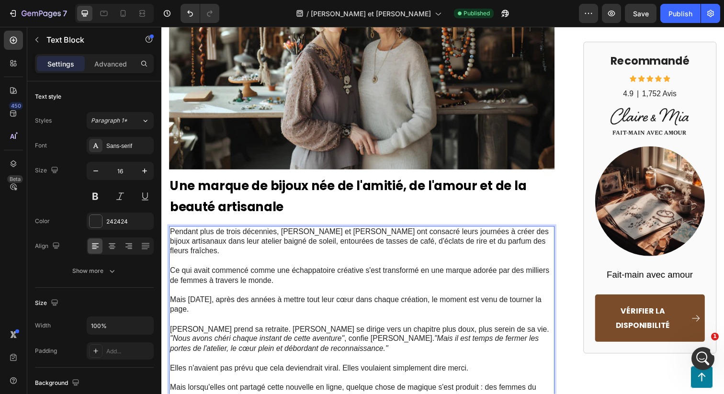
scroll to position [770, 0]
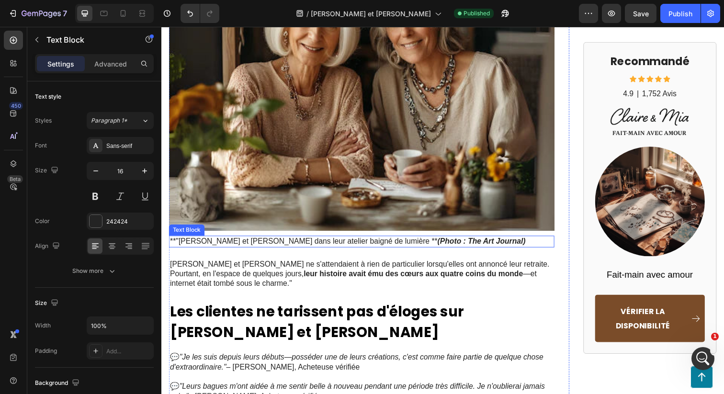
click at [196, 241] on p "**"[PERSON_NAME] et [PERSON_NAME] dans leur atelier baigné de lumière ** (Photo…" at bounding box center [366, 246] width 392 height 10
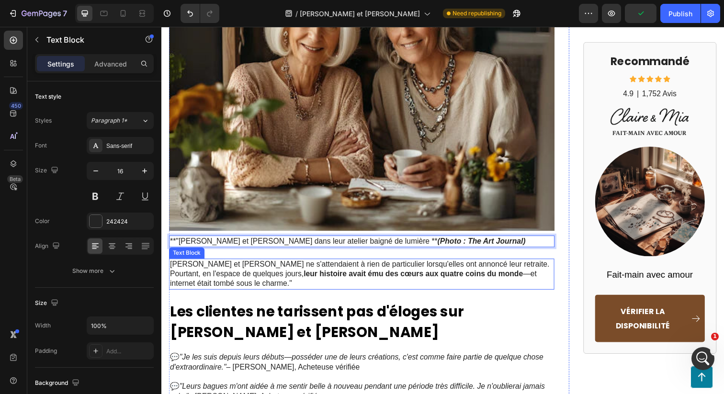
click at [181, 264] on p "[PERSON_NAME] et [PERSON_NAME] ne s'attendaient à rien de particulier lorsqu'el…" at bounding box center [366, 279] width 392 height 30
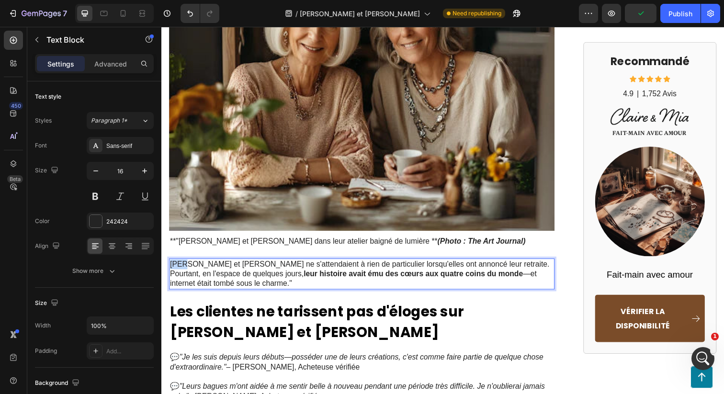
click at [181, 264] on p "[PERSON_NAME] et [PERSON_NAME] ne s'attendaient à rien de particulier lorsqu'el…" at bounding box center [366, 279] width 392 height 30
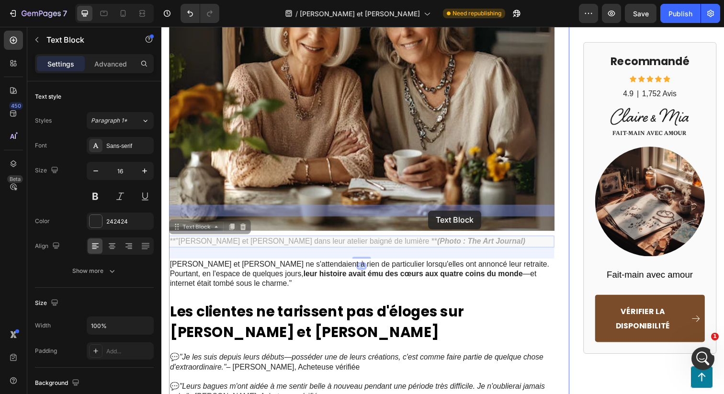
drag, startPoint x: 382, startPoint y: 215, endPoint x: 434, endPoint y: 215, distance: 51.7
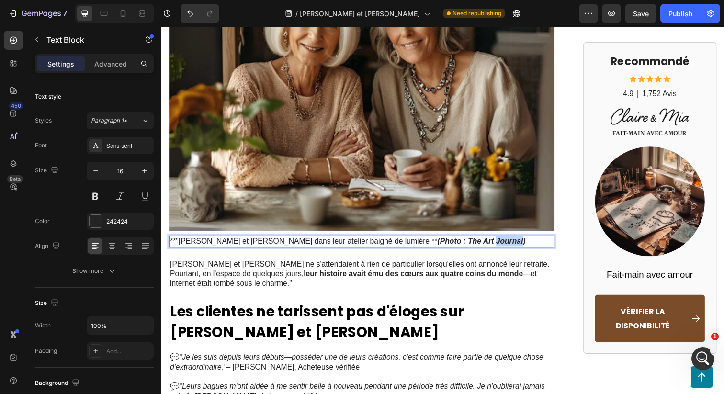
click at [443, 241] on strong "(Photo : The Art Journal)" at bounding box center [488, 245] width 90 height 8
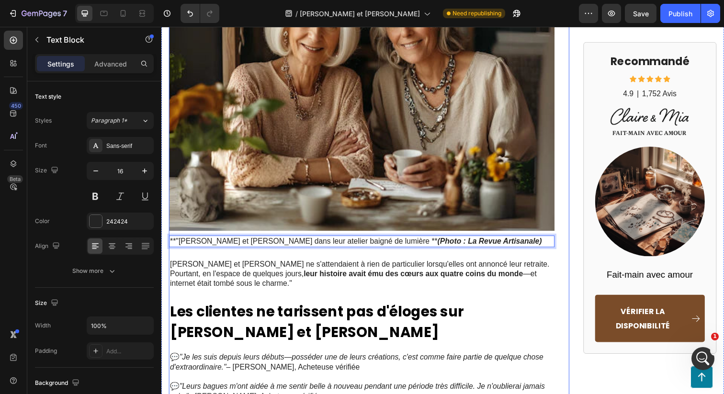
click at [461, 307] on span "Les clientes ne tarissent pas d'éloges sur [PERSON_NAME] et [PERSON_NAME]" at bounding box center [320, 328] width 300 height 42
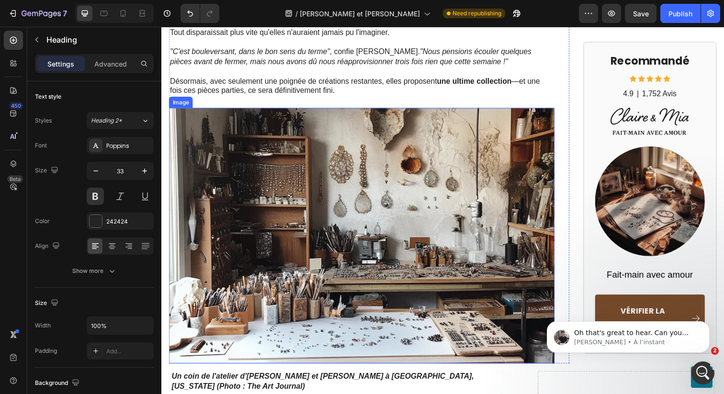
scroll to position [737, 0]
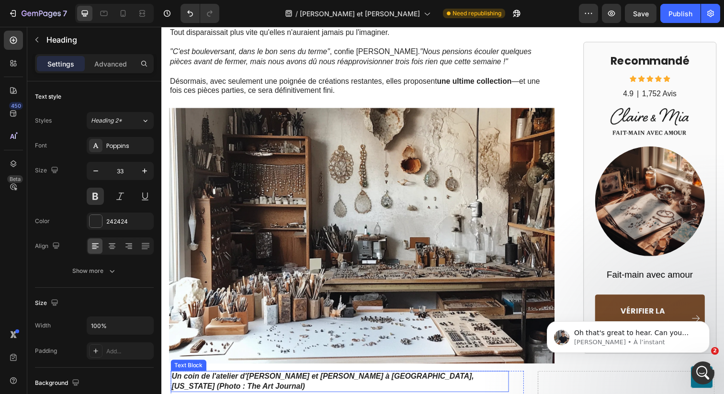
click at [257, 379] on p "Un coin de l'atelier d'[PERSON_NAME] et [PERSON_NAME] à [GEOGRAPHIC_DATA], [US_…" at bounding box center [343, 389] width 343 height 20
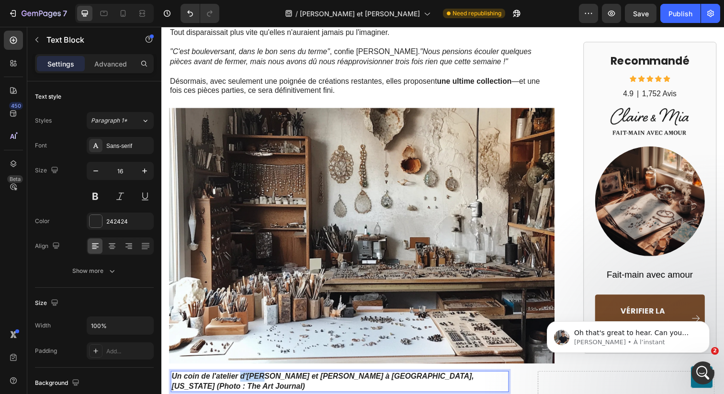
click at [264, 380] on strong "Un coin de l'atelier d'[PERSON_NAME] et [PERSON_NAME] à [GEOGRAPHIC_DATA], [US_…" at bounding box center [326, 389] width 308 height 18
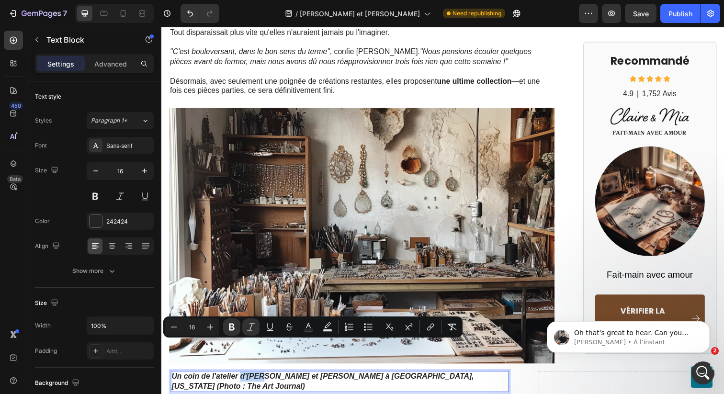
click at [260, 380] on strong "Un coin de l'atelier d'[PERSON_NAME] et [PERSON_NAME] à [GEOGRAPHIC_DATA], [US_…" at bounding box center [326, 389] width 308 height 18
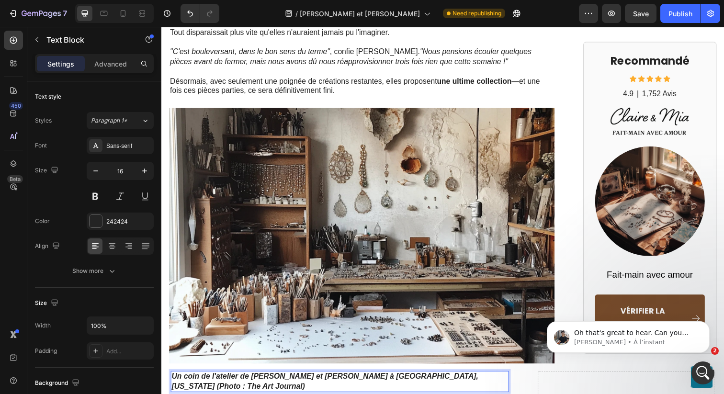
click at [439, 380] on strong "Un coin de l'atelier de [PERSON_NAME] et [PERSON_NAME] à [GEOGRAPHIC_DATA], [US…" at bounding box center [328, 389] width 313 height 18
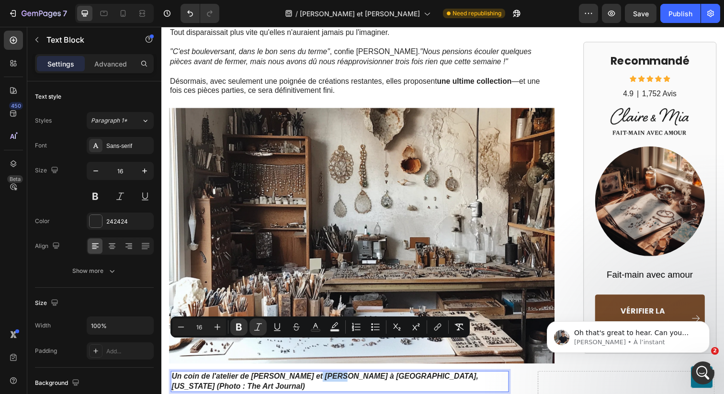
drag, startPoint x: 308, startPoint y: 352, endPoint x: 334, endPoint y: 353, distance: 25.9
click at [334, 380] on strong "Un coin de l'atelier de [PERSON_NAME] et [PERSON_NAME] à [GEOGRAPHIC_DATA], [US…" at bounding box center [328, 389] width 313 height 18
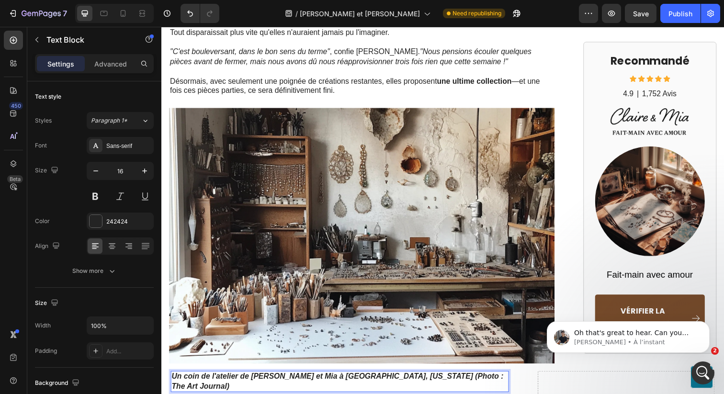
click at [348, 380] on strong "Un coin de l'atelier de [PERSON_NAME] et Mia à [GEOGRAPHIC_DATA], [US_STATE] (P…" at bounding box center [341, 389] width 339 height 18
click at [395, 380] on strong "Un coin de l'atelier de [PERSON_NAME] et [PERSON_NAME] à [GEOGRAPHIC_DATA] (Pho…" at bounding box center [343, 389] width 342 height 18
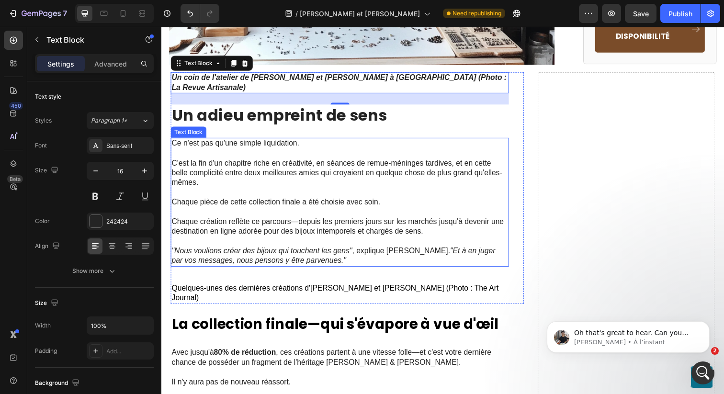
click at [397, 251] on p ""Nous voulions créer des bijoux qui touchent les gens" , explique [PERSON_NAME]…" at bounding box center [343, 261] width 343 height 20
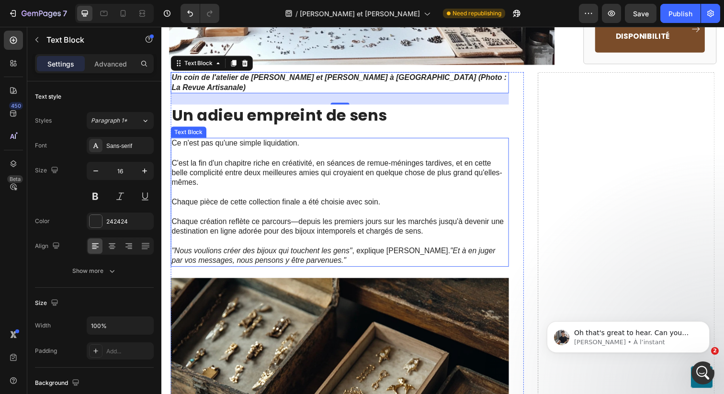
click at [397, 251] on p ""Nous voulions créer des bijoux qui touchent les gens" , explique [PERSON_NAME]…" at bounding box center [343, 261] width 343 height 20
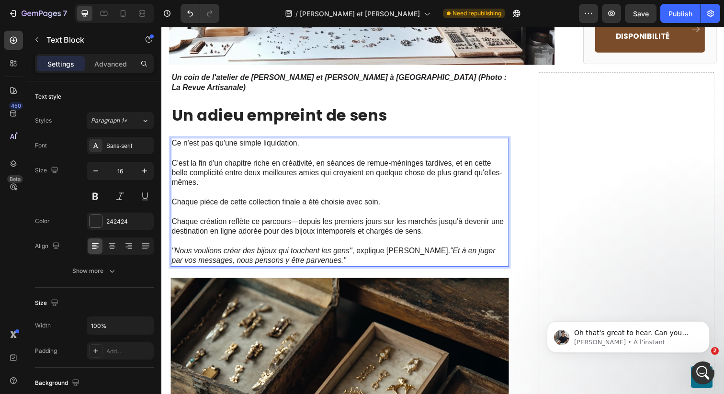
scroll to position [1760, 0]
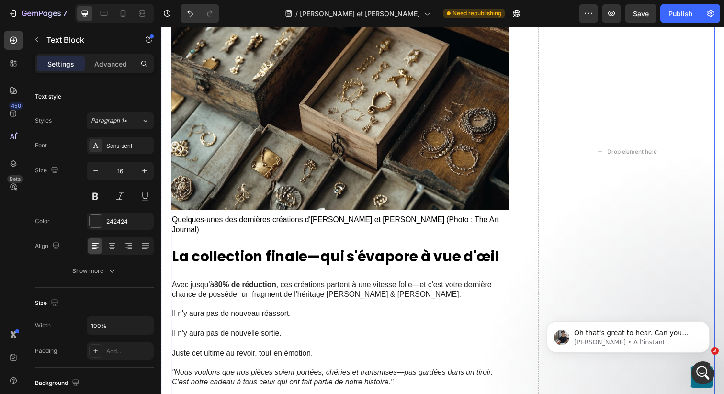
click at [320, 220] on span "Quelques-unes des dernières créations d'[PERSON_NAME] et [PERSON_NAME] (Photo :…" at bounding box center [339, 229] width 334 height 18
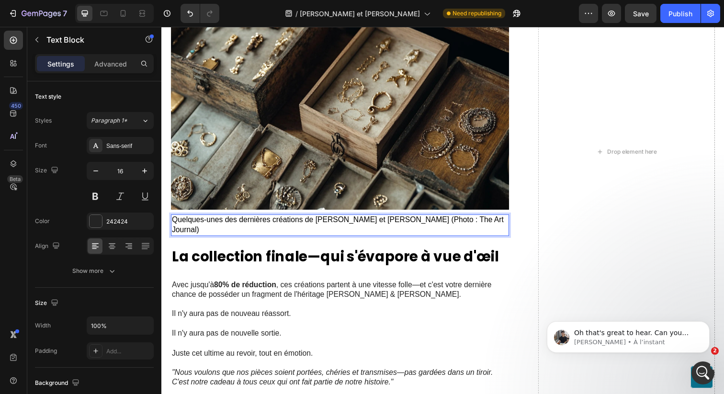
drag, startPoint x: 395, startPoint y: 214, endPoint x: 440, endPoint y: 215, distance: 45.0
click at [440, 220] on span "Quelques-unes des dernières créations de [PERSON_NAME] et [PERSON_NAME] (Photo …" at bounding box center [341, 229] width 339 height 18
click at [437, 220] on span "Quelques-unes des dernières créations de [PERSON_NAME] et [PERSON_NAME] (Photo …" at bounding box center [341, 229] width 339 height 18
click at [340, 285] on p "Avec jusqu'à 80% de réduction , ces créations partent à une vitesse folle—et c'…" at bounding box center [343, 295] width 343 height 20
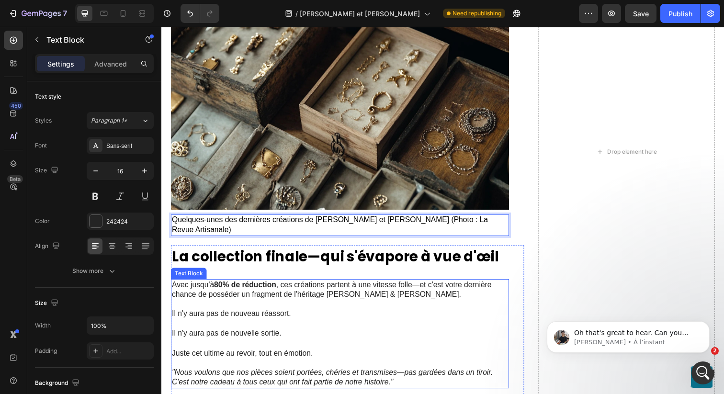
click at [340, 285] on p "Avec jusqu'à 80% de réduction , ces créations partent à une vitesse folle—et c'…" at bounding box center [343, 295] width 343 height 20
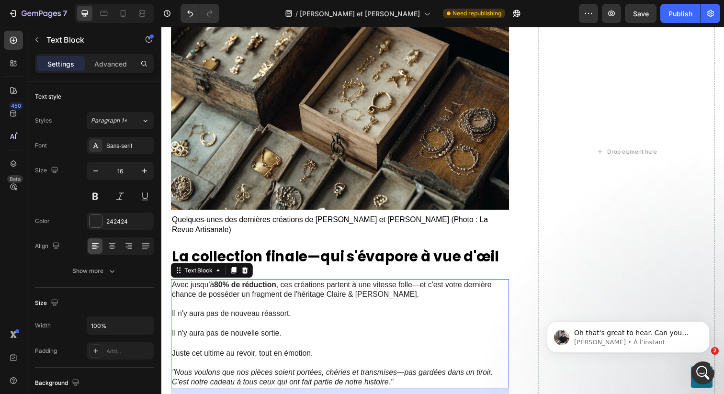
scroll to position [2189, 0]
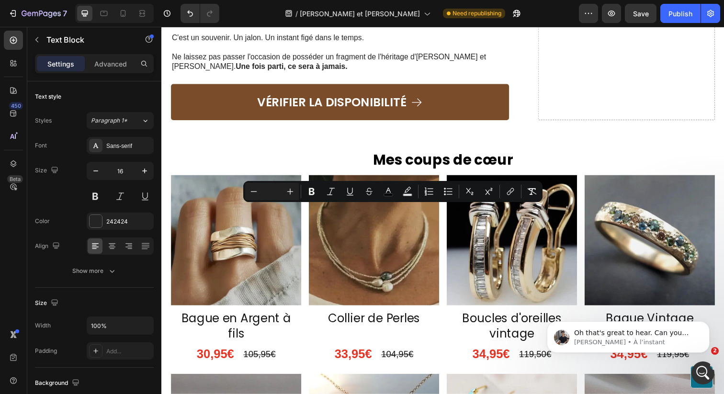
drag, startPoint x: 396, startPoint y: 213, endPoint x: 447, endPoint y: 213, distance: 51.2
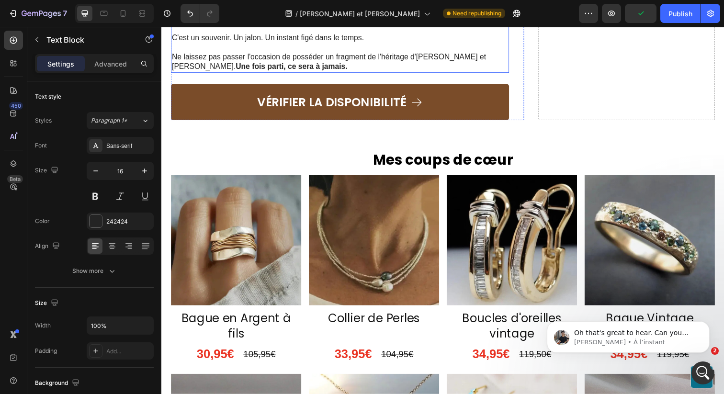
click at [430, 73] on p "Ne laissez pas passer l'occasion de posséder un fragment de l'héritage d'[PERSO…" at bounding box center [343, 63] width 343 height 20
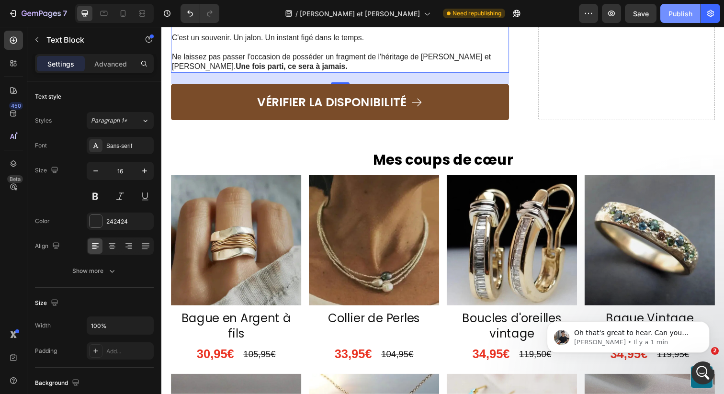
click at [677, 8] on button "Publish" at bounding box center [680, 13] width 40 height 19
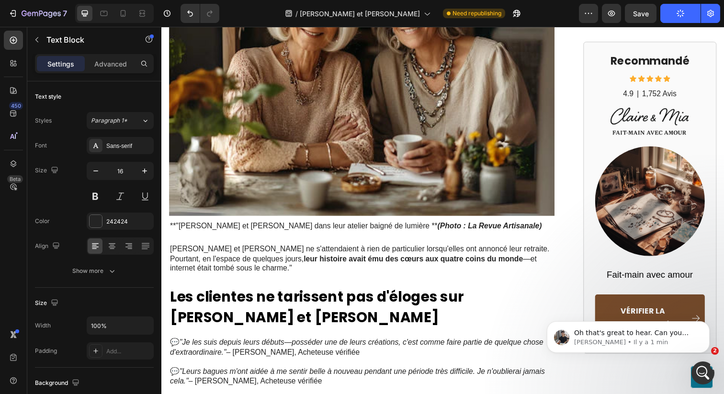
scroll to position [698, 0]
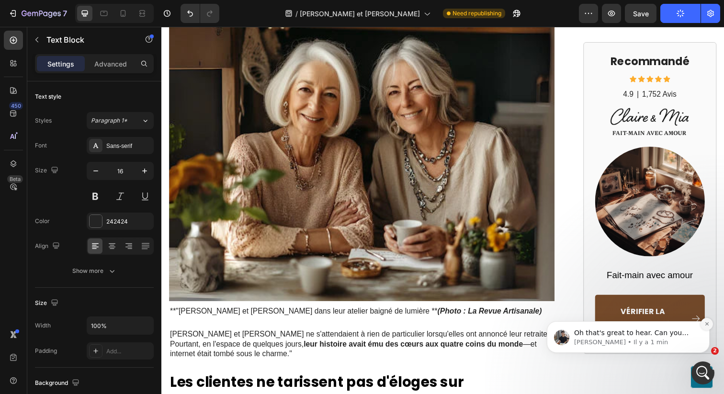
click at [706, 321] on button "Dismiss notification" at bounding box center [707, 324] width 12 height 12
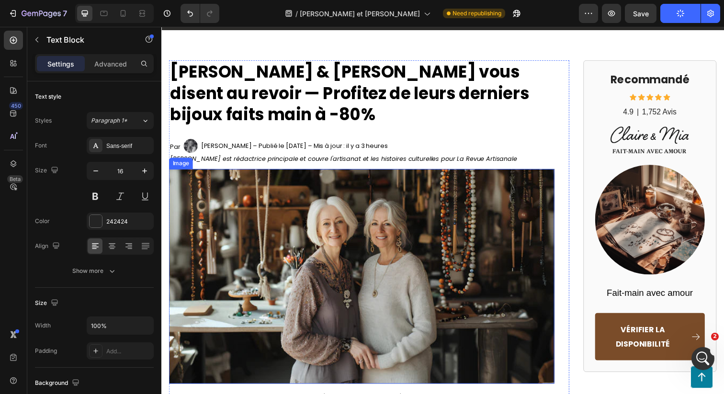
scroll to position [77, 0]
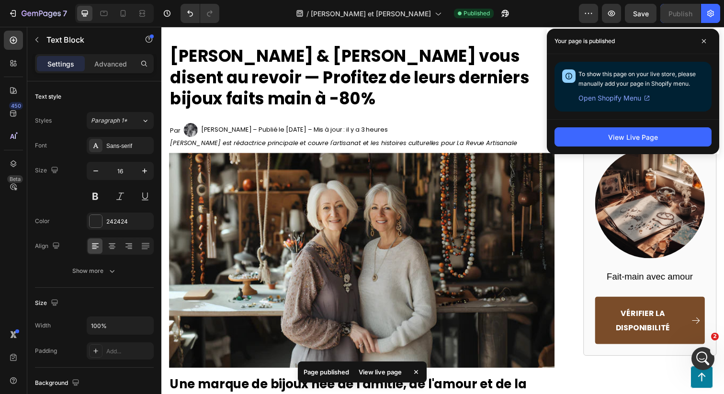
click at [693, 44] on div "Your page is published" at bounding box center [633, 41] width 172 height 25
click at [700, 40] on span at bounding box center [703, 41] width 15 height 15
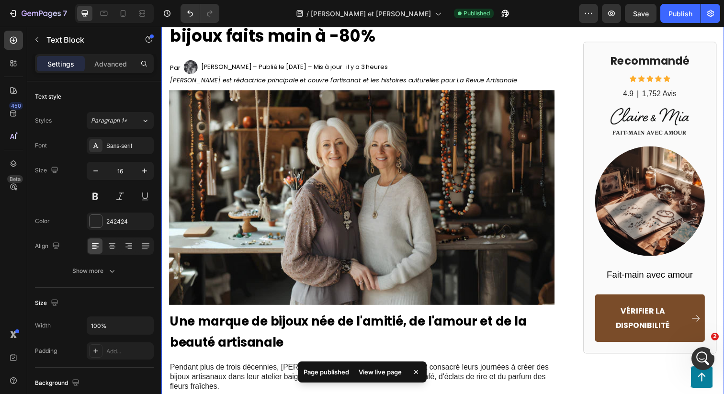
scroll to position [192, 0]
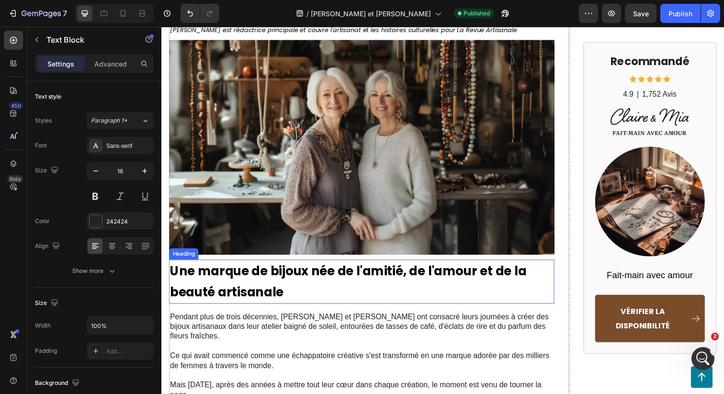
click at [421, 268] on span "Une marque de bijoux née de l'amitié, de l'amour et de la beauté artisanale" at bounding box center [352, 287] width 364 height 39
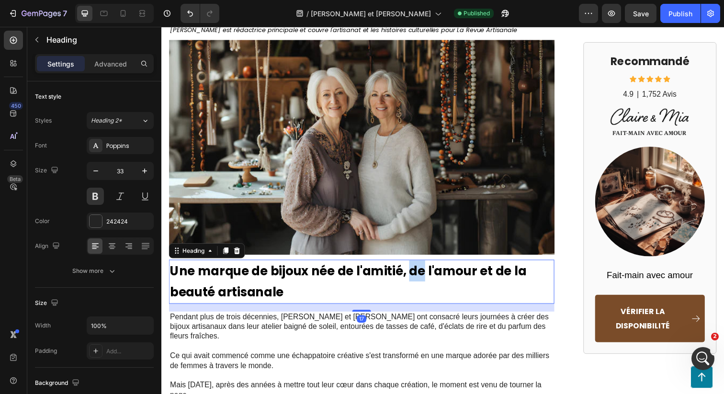
click at [417, 268] on span "Une marque de bijoux née de l'amitié, de l'amour et de la beauté artisanale" at bounding box center [352, 287] width 364 height 39
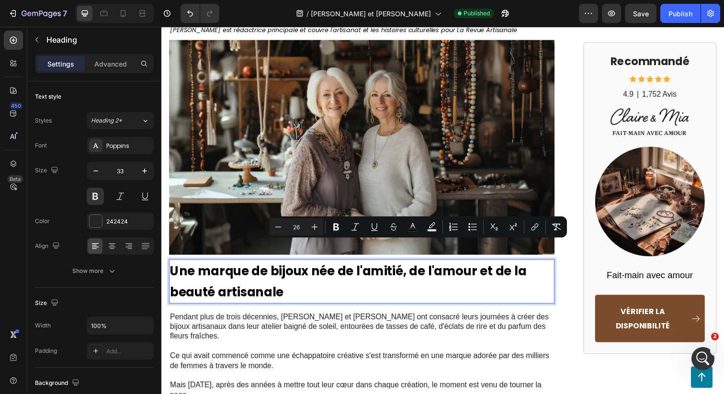
click at [343, 268] on span "Une marque de bijoux née de l'amitié, de l'amour et de la beauté artisanale" at bounding box center [352, 287] width 364 height 39
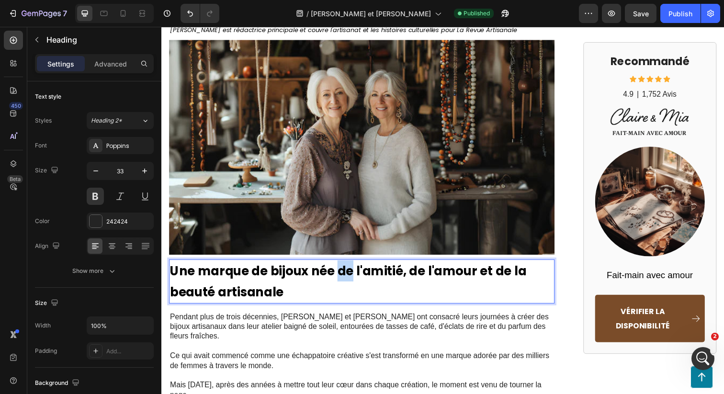
click at [343, 268] on span "Une marque de bijoux née de l'amitié, de l'amour et de la beauté artisanale" at bounding box center [352, 287] width 364 height 39
click at [421, 268] on span "Une marque de bijoux née s'amitié, de l'amour et de la beauté artisanale" at bounding box center [344, 287] width 348 height 39
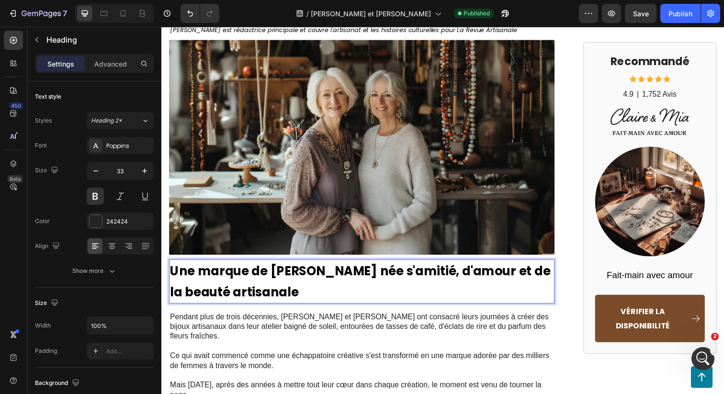
click at [347, 268] on span "Une marque de [PERSON_NAME] née s'amitié, d'amour et de la beauté artisanale" at bounding box center [364, 287] width 388 height 39
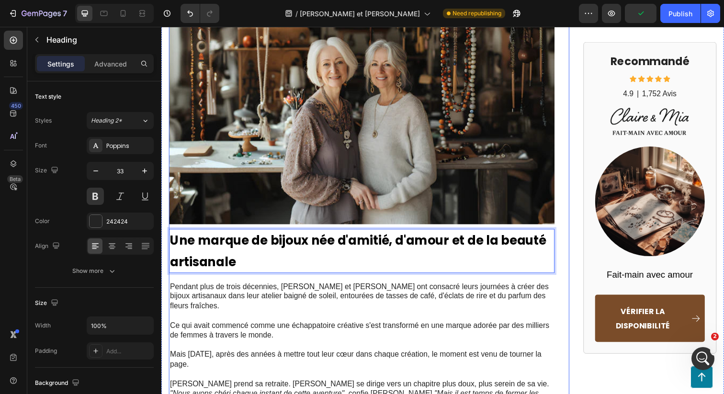
scroll to position [235, 0]
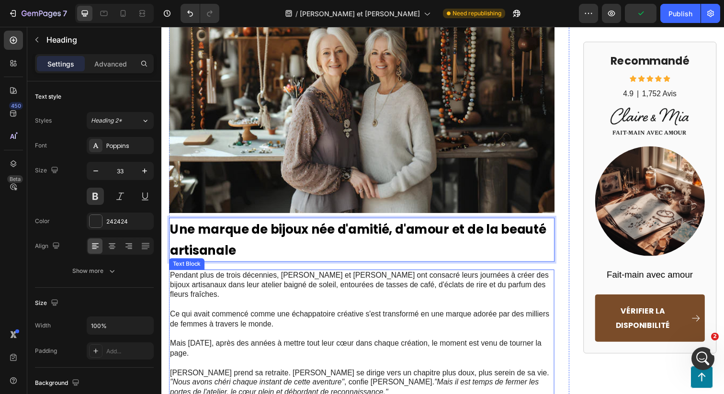
click at [331, 276] on p "Pendant plus de trois décennies, [PERSON_NAME] et [PERSON_NAME] ont consacré le…" at bounding box center [366, 291] width 392 height 30
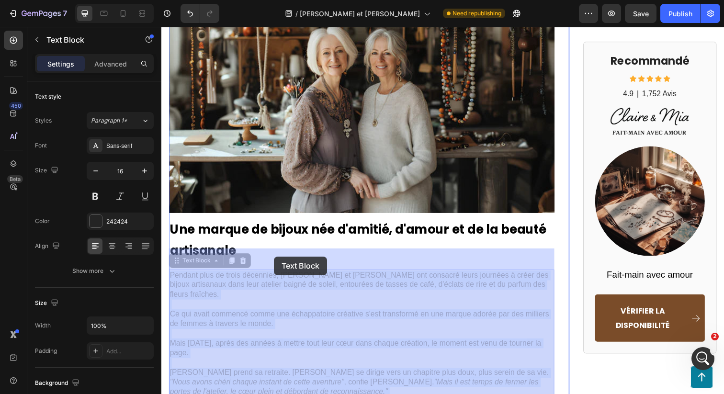
drag, startPoint x: 227, startPoint y: 259, endPoint x: 277, endPoint y: 261, distance: 50.3
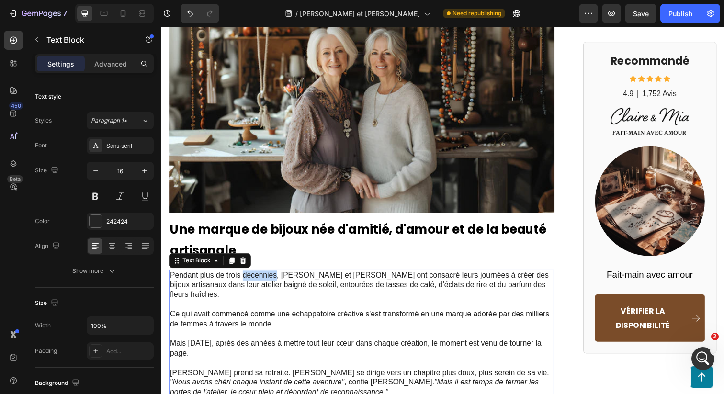
click at [263, 276] on p "Pendant plus de trois décennies, [PERSON_NAME] et [PERSON_NAME] ont consacré le…" at bounding box center [366, 291] width 392 height 30
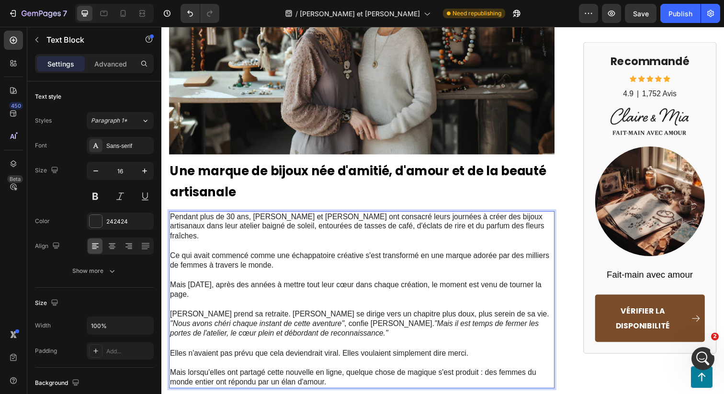
scroll to position [303, 0]
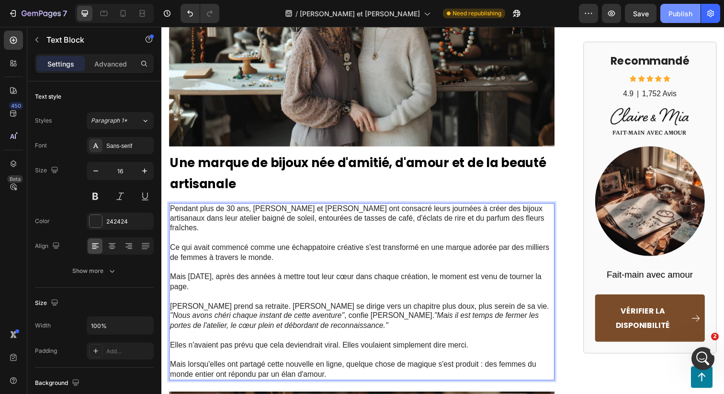
click at [676, 16] on div "Publish" at bounding box center [681, 14] width 24 height 10
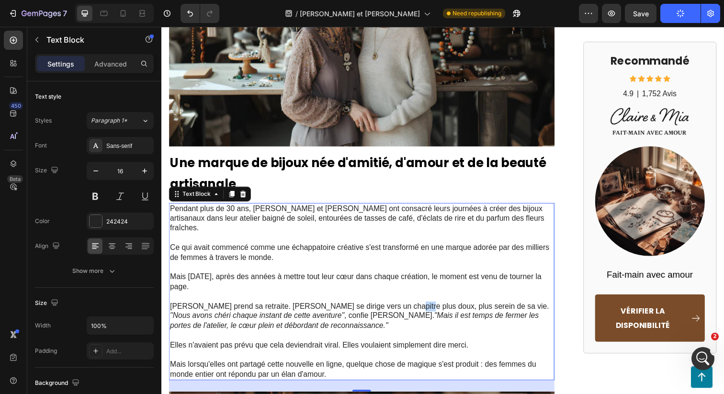
click at [403, 307] on p "[PERSON_NAME] prend sa retraite. [PERSON_NAME] se dirige vers un chapitre plus …" at bounding box center [366, 312] width 392 height 10
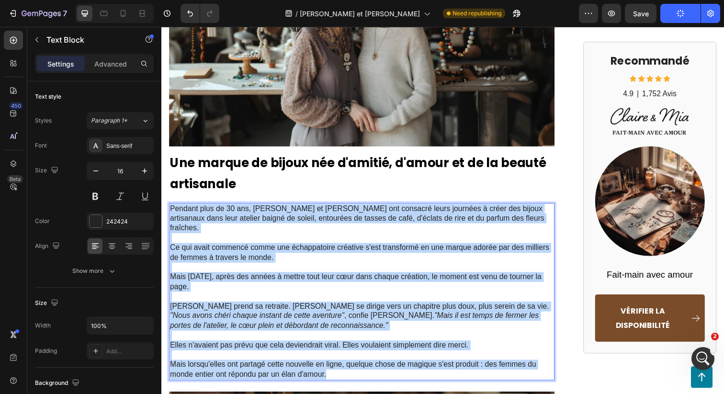
copy div "Pendant plus de 30 ans, [PERSON_NAME] et [PERSON_NAME] ont consacré leurs journ…"
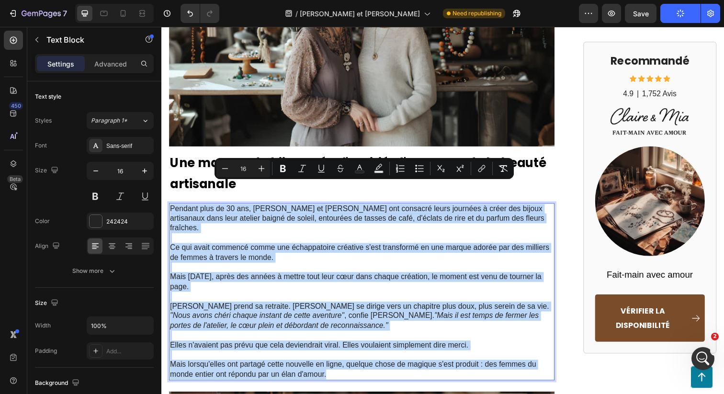
click at [404, 307] on p "[PERSON_NAME] prend sa retraite. [PERSON_NAME] se dirige vers un chapitre plus …" at bounding box center [366, 312] width 392 height 10
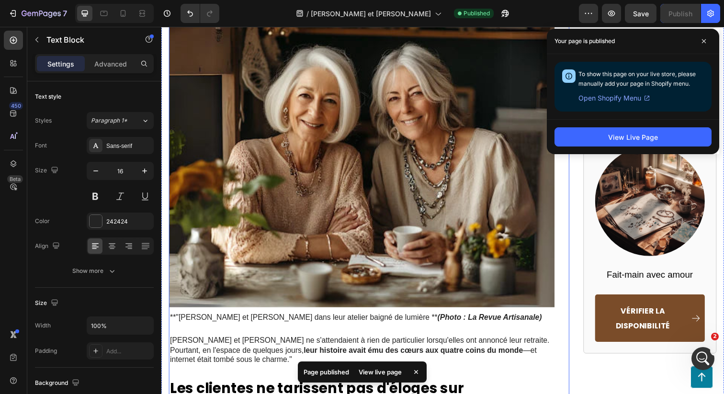
scroll to position [683, 0]
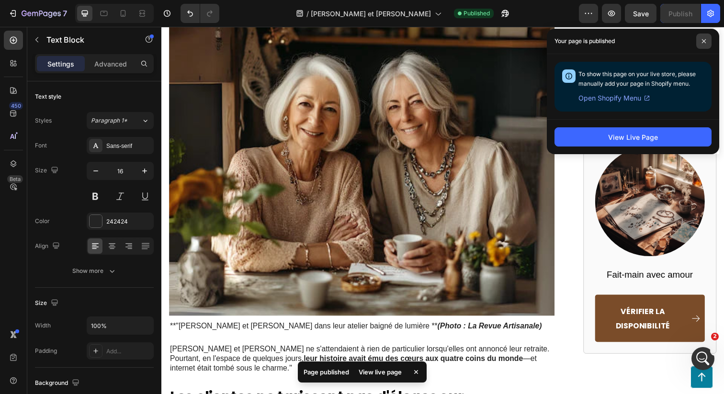
click at [704, 42] on icon at bounding box center [704, 41] width 5 height 5
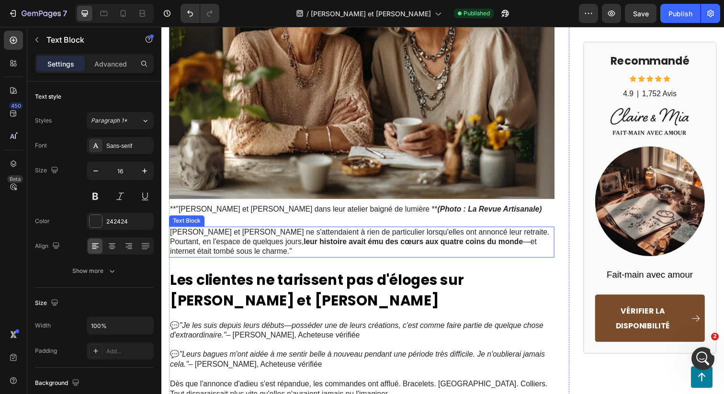
scroll to position [803, 0]
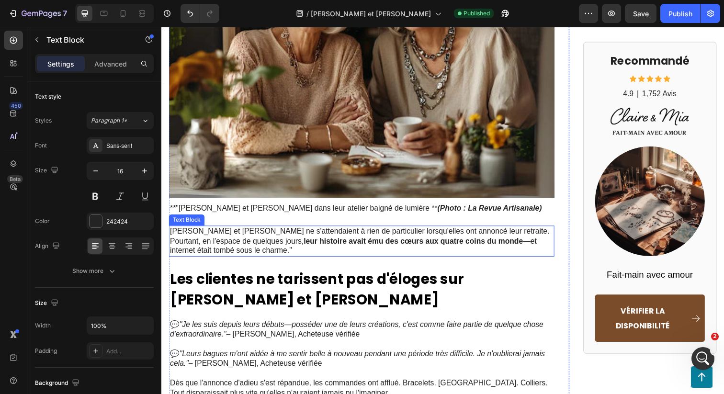
click at [281, 231] on p "[PERSON_NAME] et [PERSON_NAME] ne s'attendaient à rien de particulier lorsqu'el…" at bounding box center [366, 246] width 392 height 30
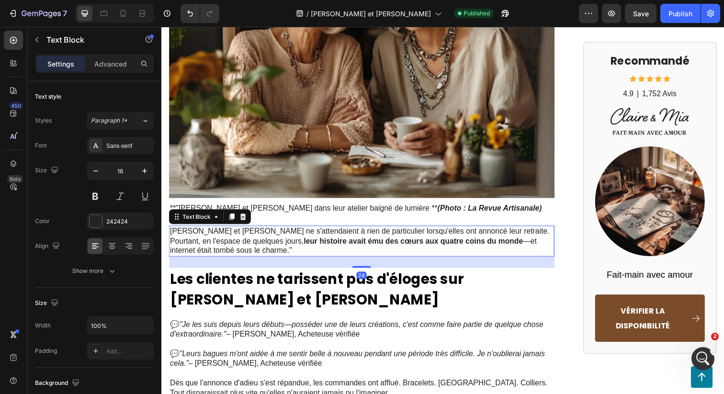
click at [258, 231] on p "[PERSON_NAME] et [PERSON_NAME] ne s'attendaient à rien de particulier lorsqu'el…" at bounding box center [366, 246] width 392 height 30
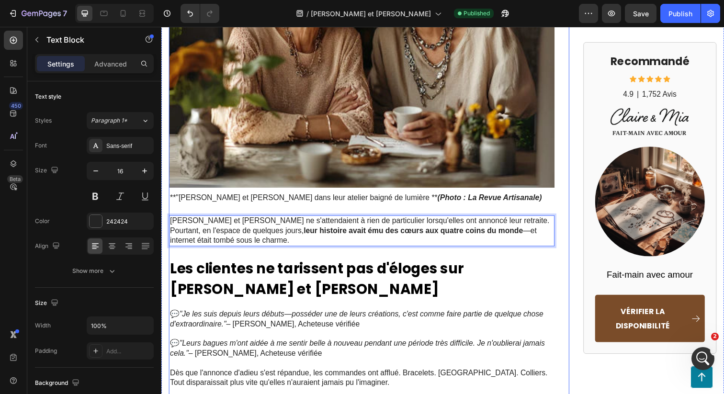
scroll to position [817, 0]
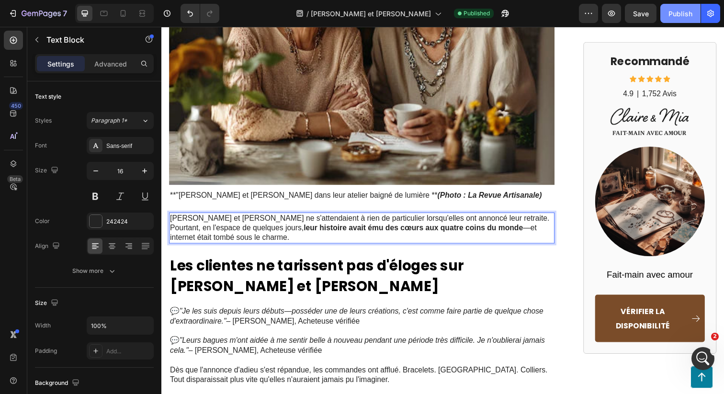
click at [681, 13] on div "Publish" at bounding box center [681, 14] width 24 height 10
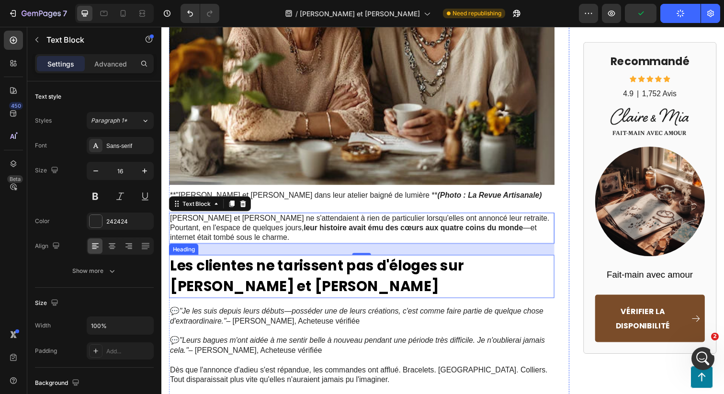
click at [302, 261] on span "Les clientes ne tarissent pas d'éloges sur [PERSON_NAME] et [PERSON_NAME]" at bounding box center [320, 282] width 300 height 42
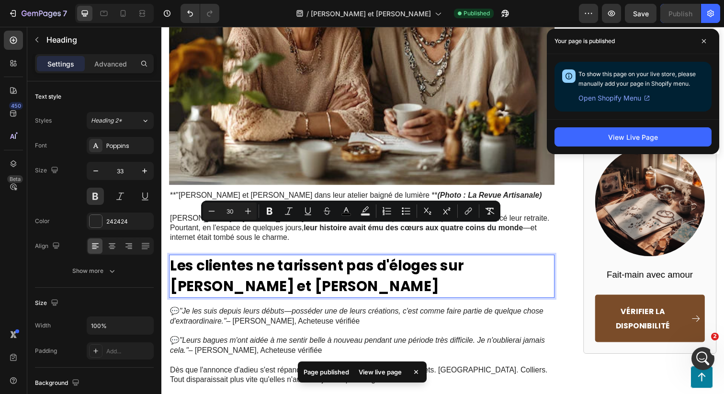
click at [342, 261] on span "Les clientes ne tarissent pas d'éloges sur [PERSON_NAME] et [PERSON_NAME]" at bounding box center [320, 282] width 300 height 42
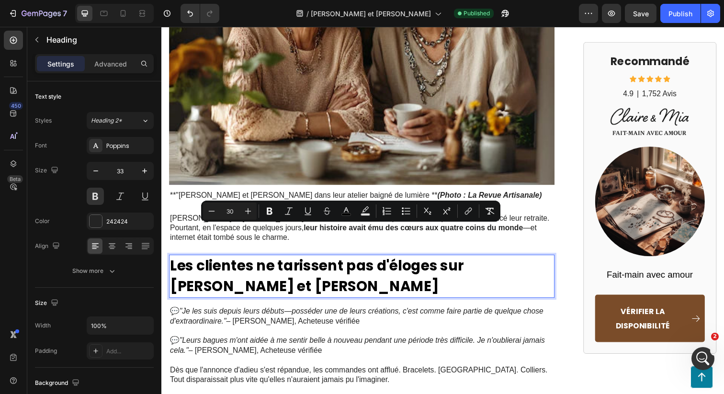
click at [296, 261] on span "Les clientes ne tarissent pas d'éloges sur [PERSON_NAME] et [PERSON_NAME]" at bounding box center [320, 282] width 300 height 42
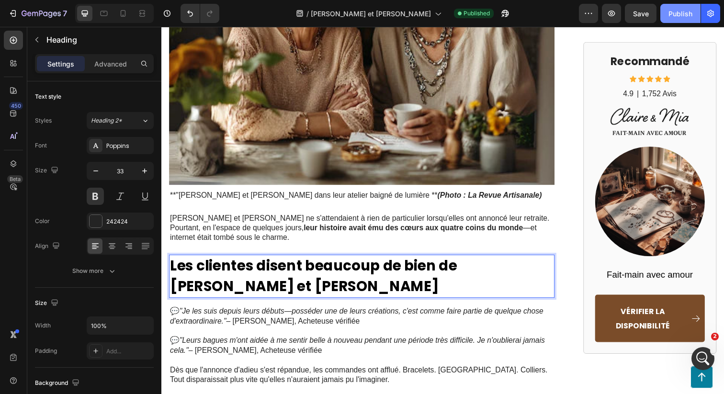
drag, startPoint x: 681, startPoint y: 10, endPoint x: 466, endPoint y: 29, distance: 215.9
click at [681, 10] on div "Publish" at bounding box center [681, 14] width 24 height 10
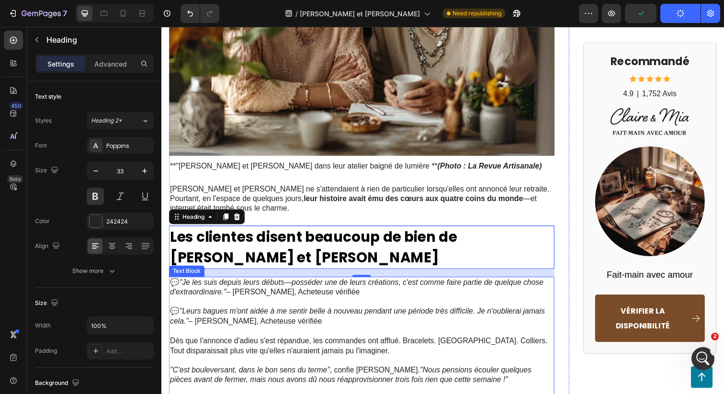
scroll to position [849, 0]
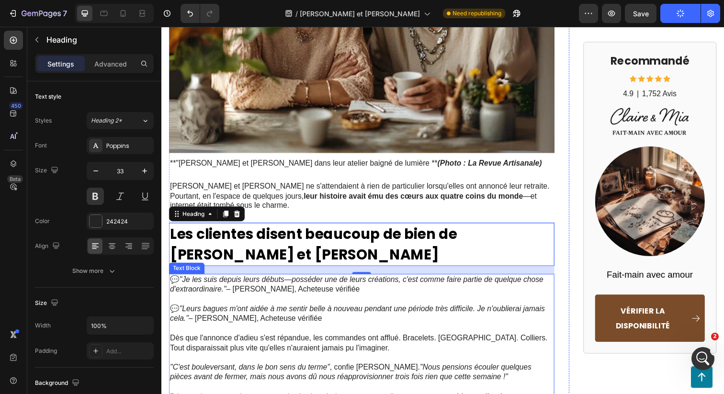
click at [195, 310] on icon ""Leurs bagues m'ont aidée à me sentir belle à nouveau pendant une période très …" at bounding box center [361, 319] width 383 height 18
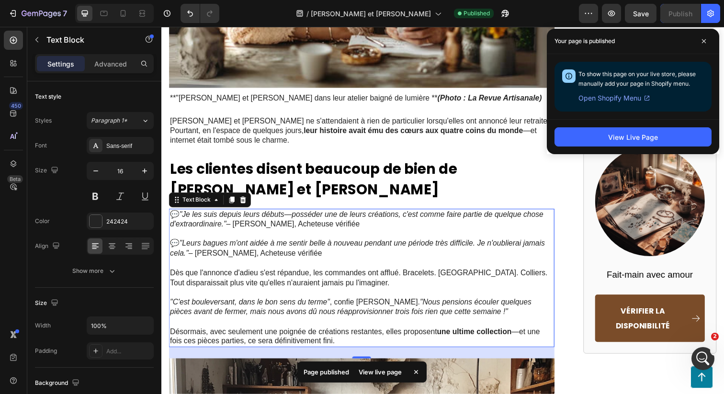
scroll to position [917, 0]
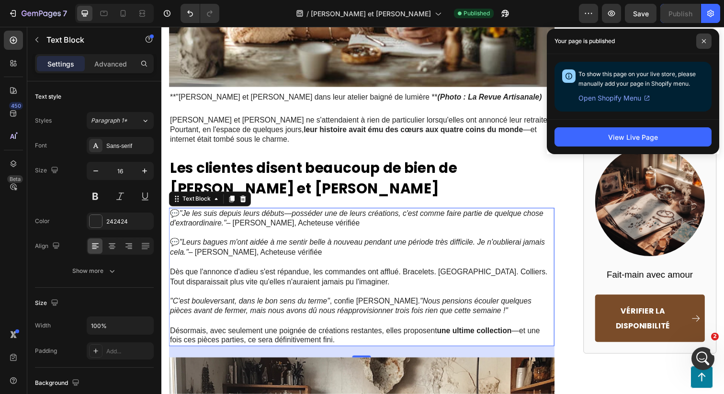
click at [700, 37] on span at bounding box center [703, 41] width 15 height 15
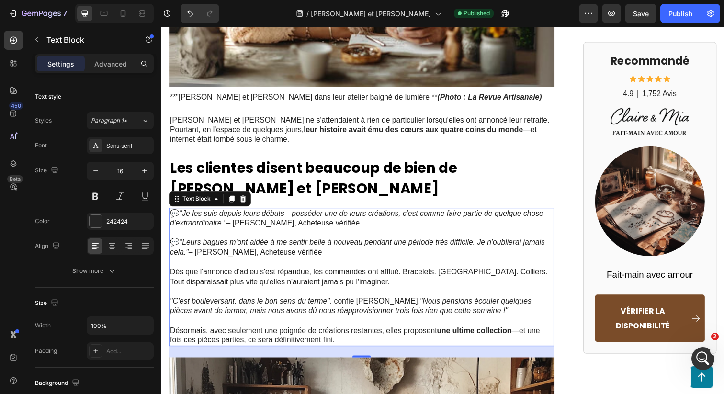
click at [366, 272] on p "Dès que l'annonce d'adieu s'est répandue, les commandes ont afflué. Bracelets. …" at bounding box center [366, 282] width 392 height 20
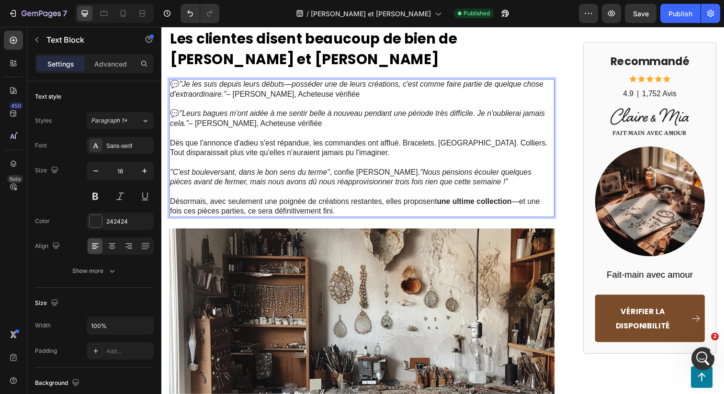
scroll to position [1051, 0]
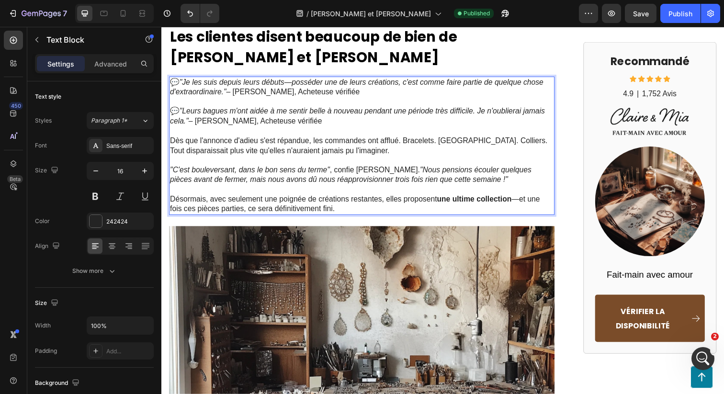
click at [349, 198] on p "Désormais, avec seulement une poignée de créations restantes, elles proposent u…" at bounding box center [366, 208] width 392 height 20
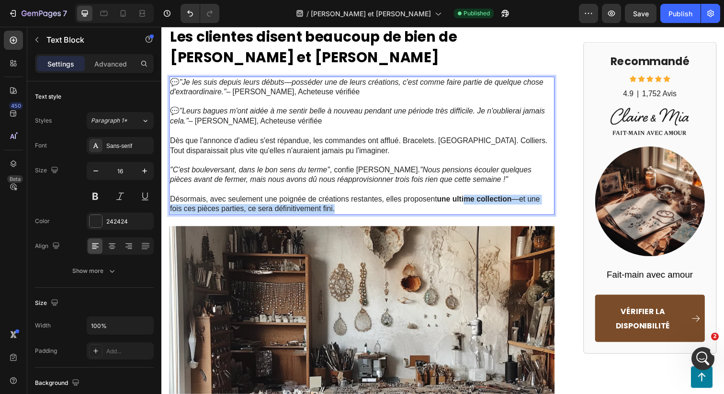
drag, startPoint x: 361, startPoint y: 161, endPoint x: 474, endPoint y: 154, distance: 113.7
click at [474, 198] on p "Désormais, avec seulement une poignée de créations restantes, elles proposent u…" at bounding box center [366, 208] width 392 height 20
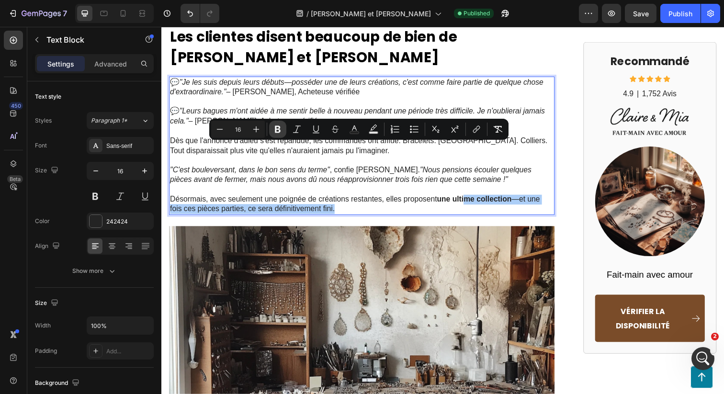
click at [271, 128] on button "Bold" at bounding box center [277, 129] width 17 height 17
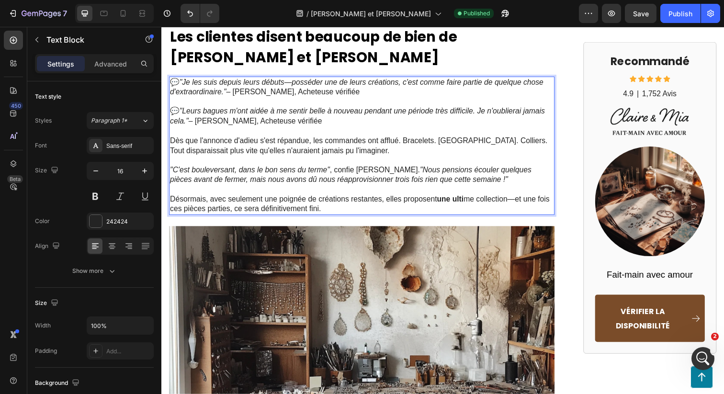
click at [276, 169] on icon ""Nous pensions écouler quelques pièces avant de fermer, mais nous avons dû nous…" at bounding box center [354, 178] width 369 height 18
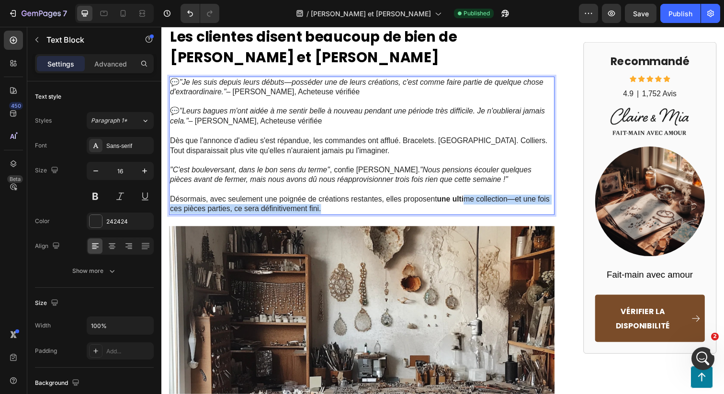
drag, startPoint x: 368, startPoint y: 159, endPoint x: 471, endPoint y: 152, distance: 103.2
click at [471, 198] on p "Désormais, avec seulement une poignée de créations restantes, elles proposent u…" at bounding box center [366, 208] width 392 height 20
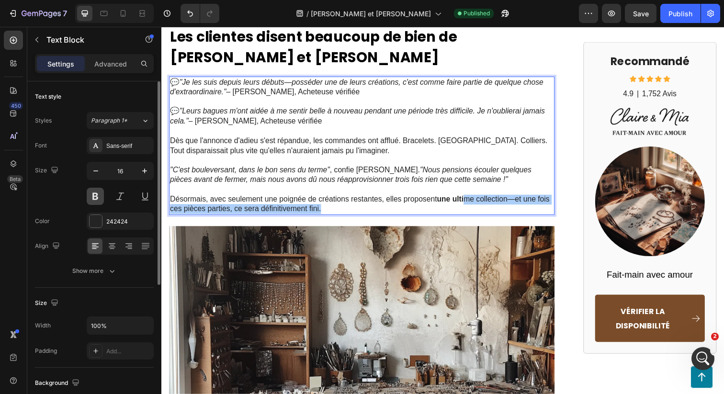
click at [98, 192] on button at bounding box center [95, 196] width 17 height 17
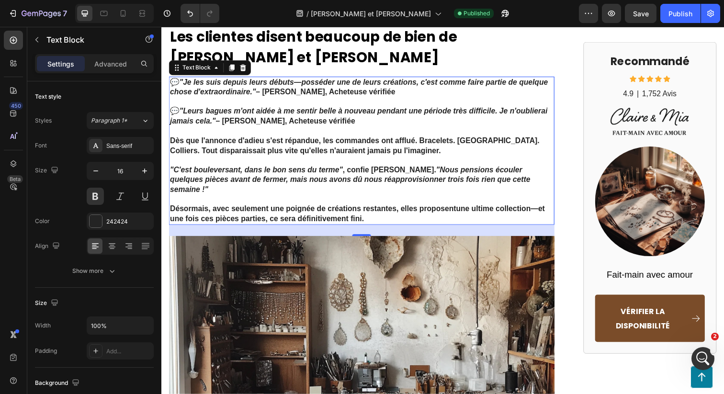
click at [395, 208] on p "Désormais, avec seulement une poignée de créations restantes, elles proposent u…" at bounding box center [366, 218] width 392 height 20
click at [190, 10] on icon "Undo/Redo" at bounding box center [190, 14] width 10 height 10
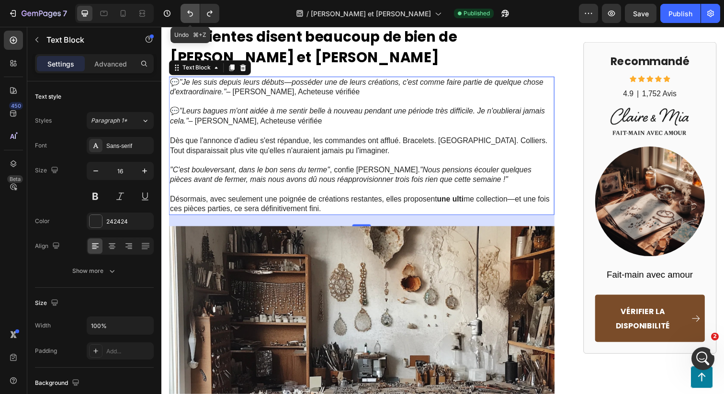
click at [190, 11] on icon "Undo/Redo" at bounding box center [190, 14] width 6 height 6
click at [193, 13] on icon "Undo/Redo" at bounding box center [190, 14] width 10 height 10
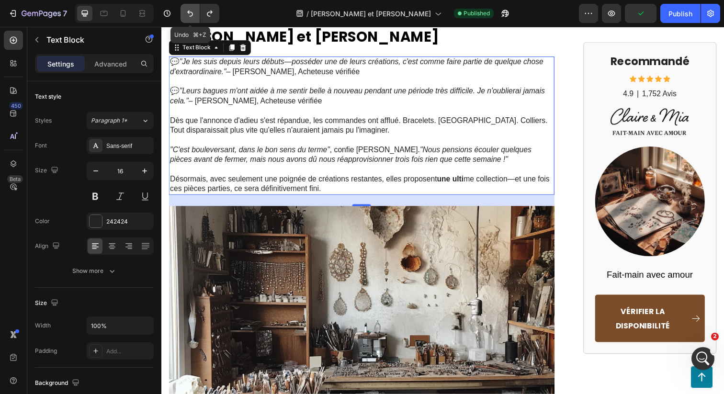
click at [194, 13] on icon "Undo/Redo" at bounding box center [190, 14] width 10 height 10
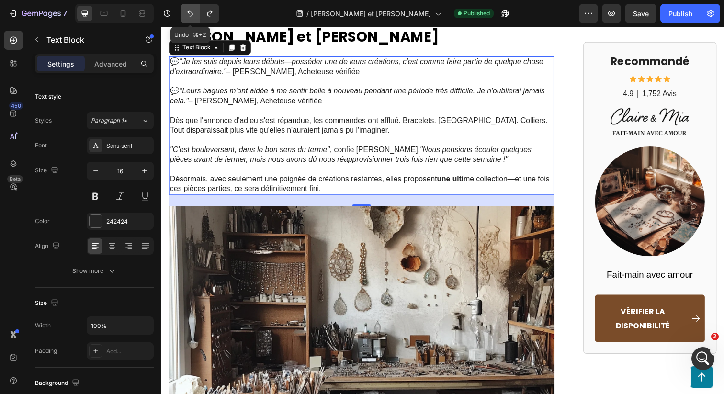
click at [194, 13] on icon "Undo/Redo" at bounding box center [190, 14] width 10 height 10
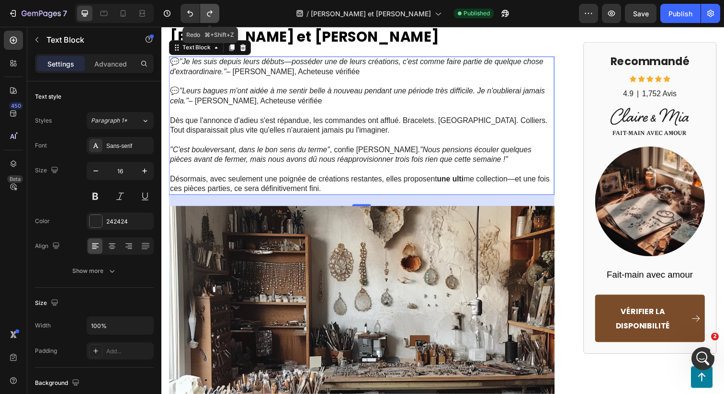
click at [212, 13] on icon "Undo/Redo" at bounding box center [210, 14] width 10 height 10
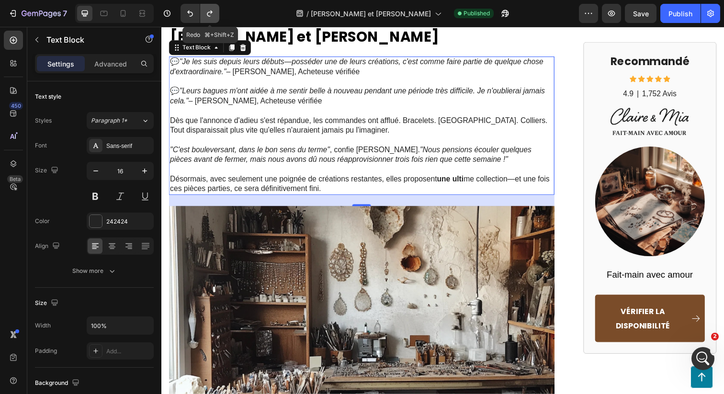
click at [212, 13] on icon "Undo/Redo" at bounding box center [210, 14] width 10 height 10
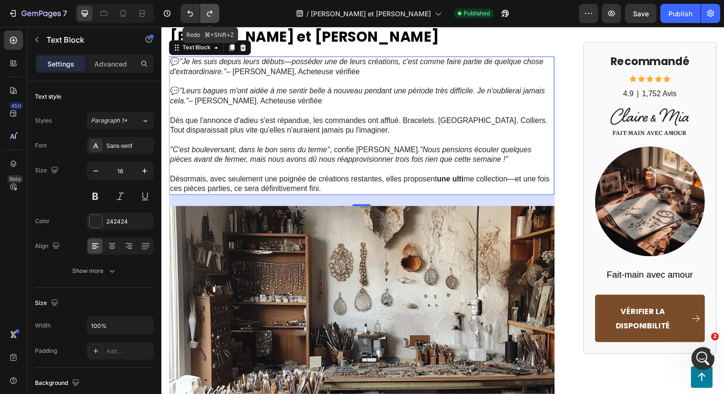
click at [212, 13] on icon "Undo/Redo" at bounding box center [210, 14] width 10 height 10
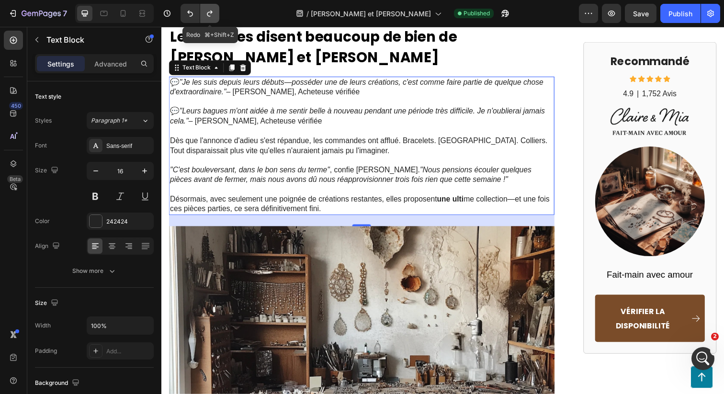
click at [212, 13] on icon "Undo/Redo" at bounding box center [210, 14] width 10 height 10
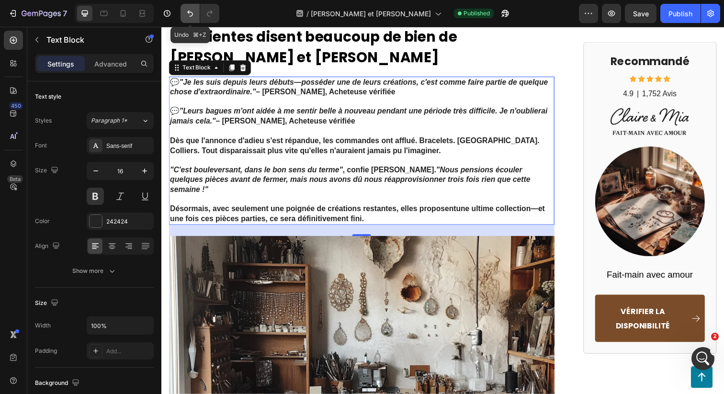
click at [193, 14] on icon "Undo/Redo" at bounding box center [190, 14] width 10 height 10
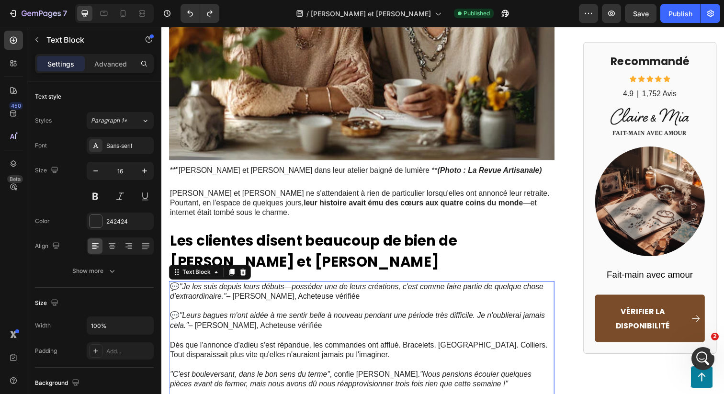
scroll to position [904, 0]
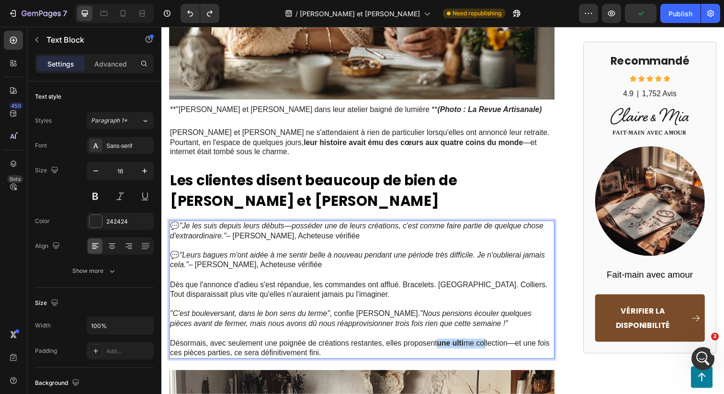
drag, startPoint x: 445, startPoint y: 298, endPoint x: 494, endPoint y: 298, distance: 48.8
click at [494, 345] on p "Désormais, avec seulement une poignée de créations restantes, elles proposent u…" at bounding box center [366, 355] width 392 height 20
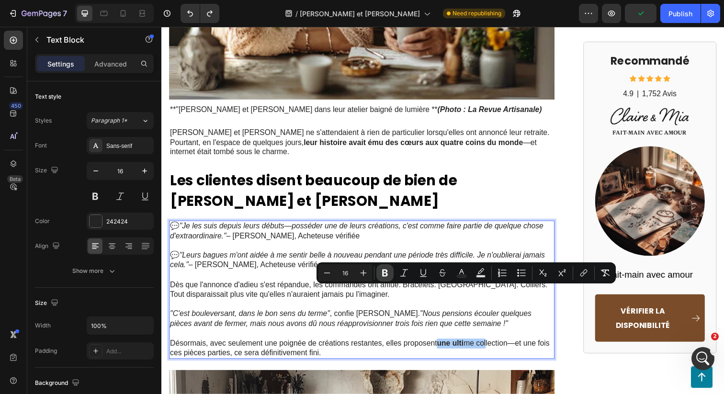
click at [386, 269] on icon "Editor contextual toolbar" at bounding box center [385, 273] width 10 height 10
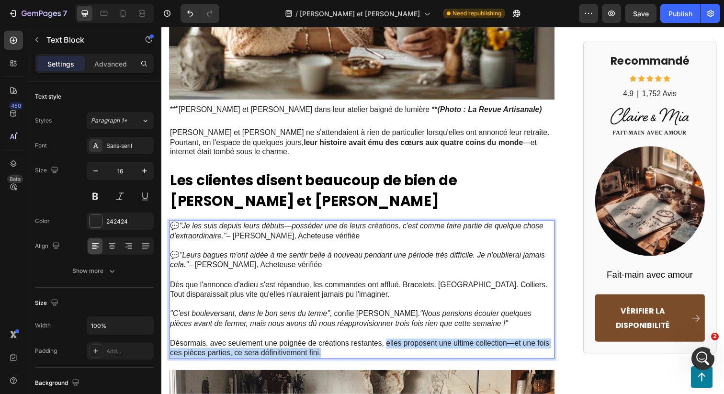
drag, startPoint x: 390, startPoint y: 296, endPoint x: 398, endPoint y: 303, distance: 10.5
click at [398, 345] on p "Désormais, avec seulement une poignée de créations restantes, elles proposent u…" at bounding box center [366, 355] width 392 height 20
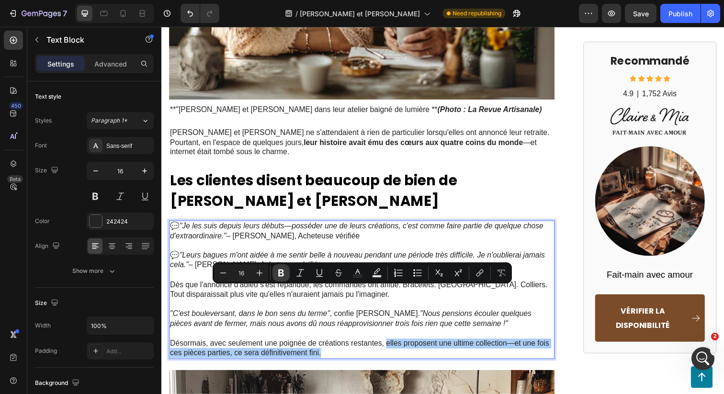
click at [282, 271] on icon "Editor contextual toolbar" at bounding box center [281, 273] width 6 height 7
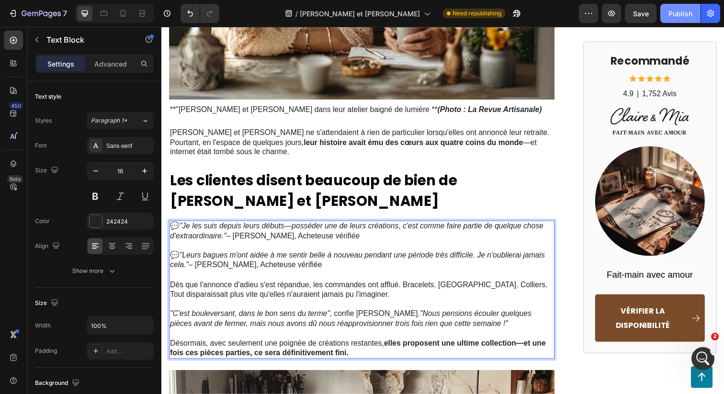
drag, startPoint x: 674, startPoint y: 6, endPoint x: 451, endPoint y: 46, distance: 226.7
click at [674, 6] on button "Publish" at bounding box center [680, 13] width 40 height 19
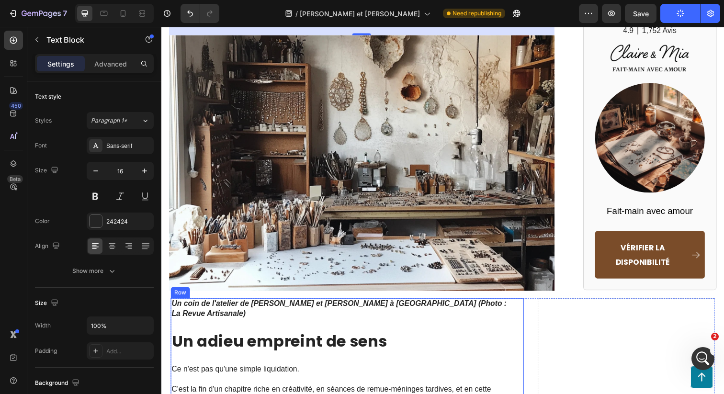
scroll to position [1261, 0]
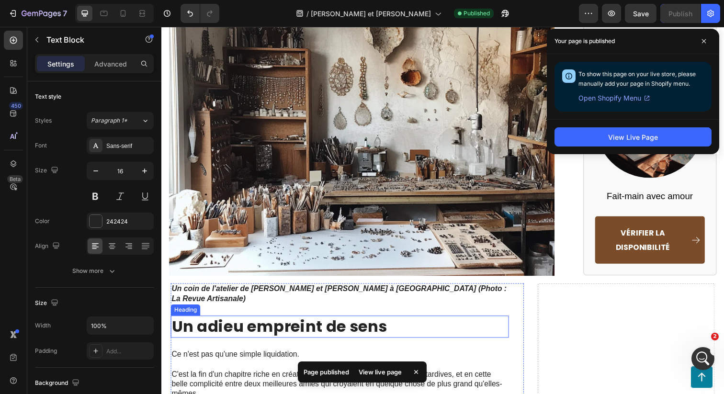
click at [372, 321] on strong "Un adieu empreint de sens" at bounding box center [282, 332] width 220 height 23
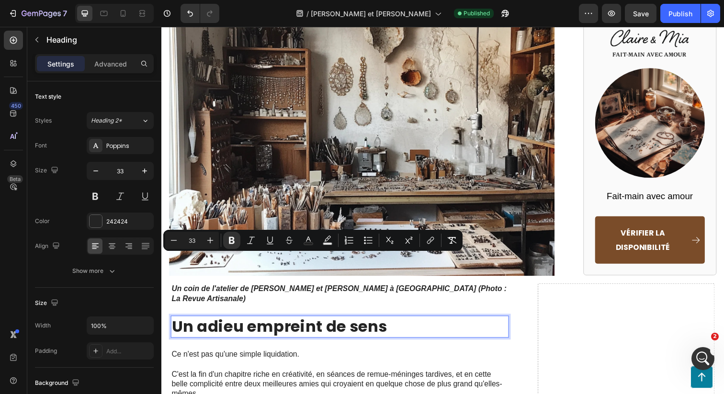
click at [313, 321] on strong "Un adieu empreint de sens" at bounding box center [282, 332] width 220 height 23
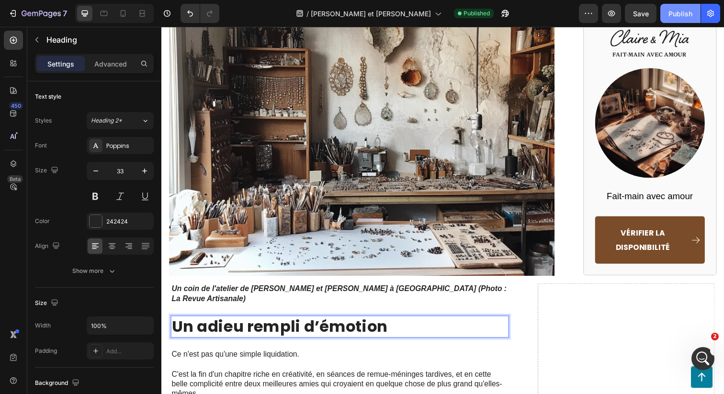
drag, startPoint x: 687, startPoint y: 15, endPoint x: 499, endPoint y: 5, distance: 188.0
click at [687, 15] on div "Publish" at bounding box center [681, 14] width 24 height 10
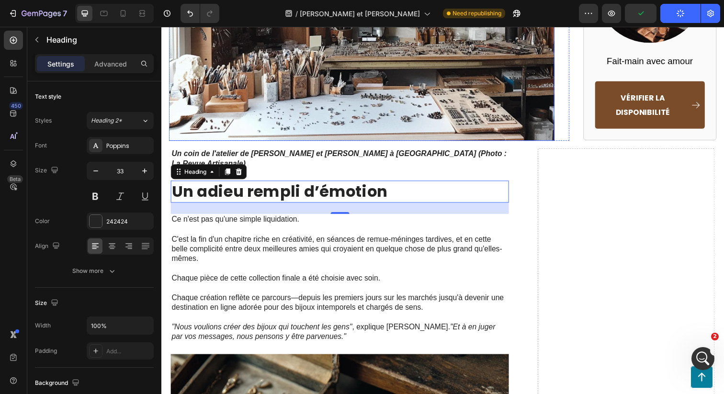
scroll to position [1400, 0]
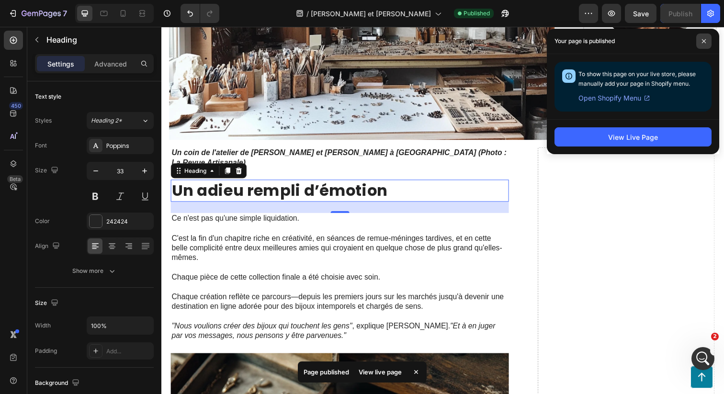
click at [704, 44] on span at bounding box center [703, 41] width 15 height 15
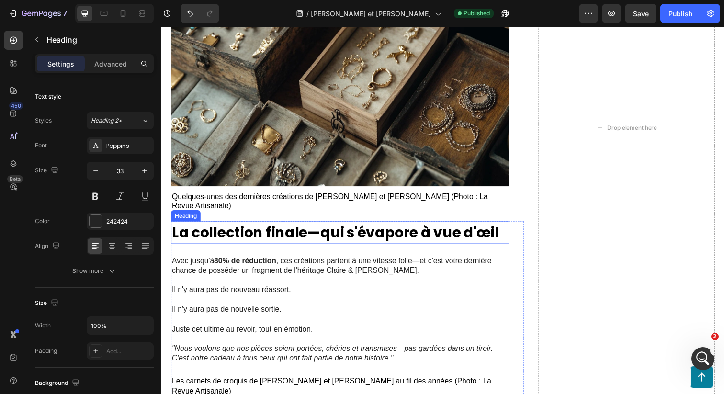
scroll to position [1777, 0]
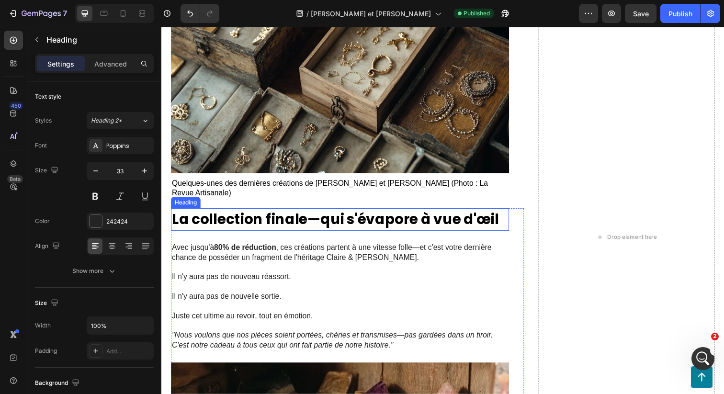
click at [359, 213] on span "La collection finale—qui s'évapore à vue d'œil" at bounding box center [339, 223] width 334 height 21
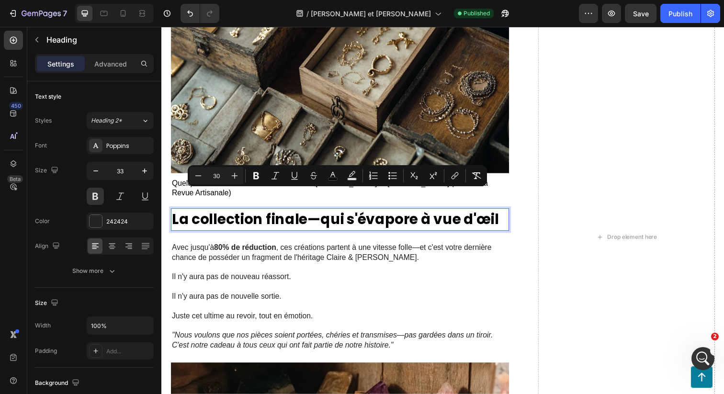
click at [318, 213] on span "La collection finale—qui s'évapore à vue d'œil" at bounding box center [339, 223] width 334 height 21
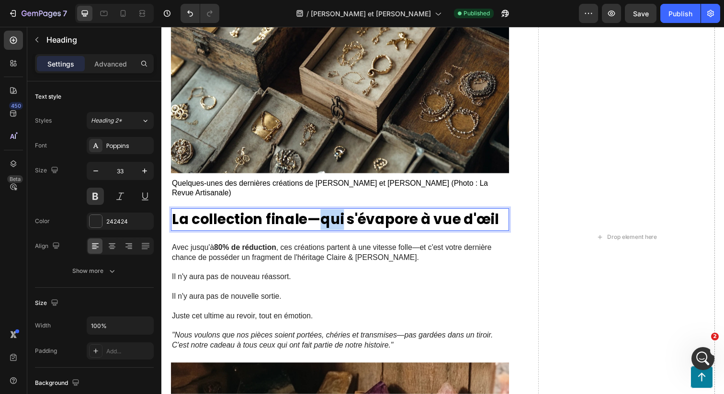
click at [318, 213] on span "La collection finale—qui s'évapore à vue d'œil" at bounding box center [339, 223] width 334 height 21
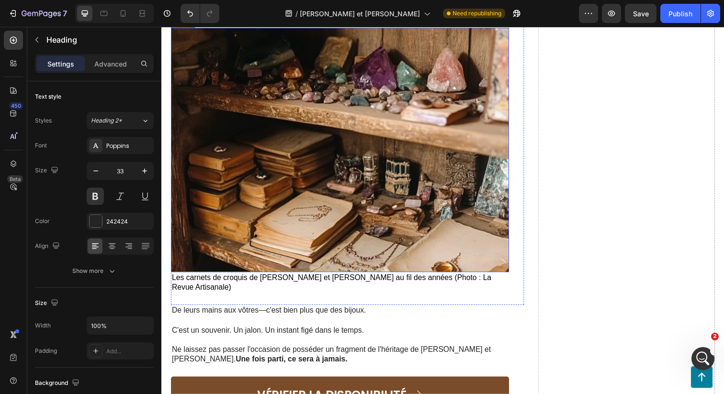
scroll to position [2268, 0]
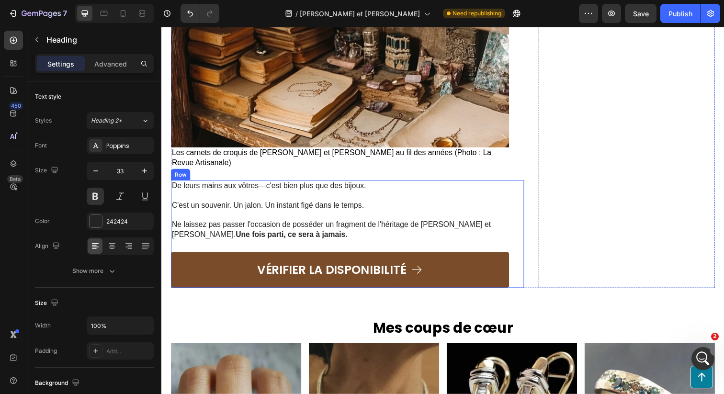
click at [341, 216] on div "De leurs mains aux vôtres—c'est bien plus que des bijoux. C'est un souvenir. Un…" at bounding box center [343, 238] width 345 height 110
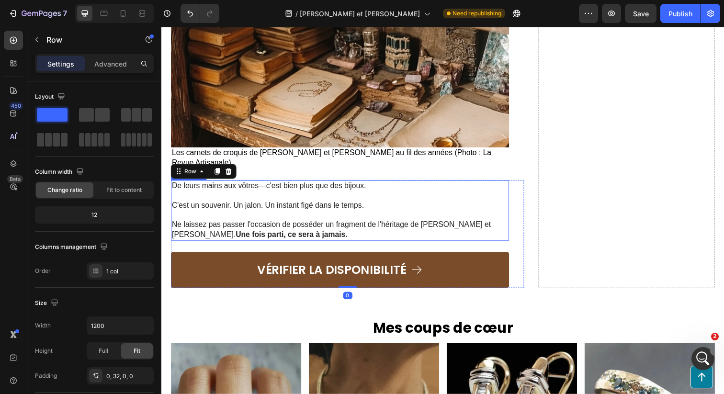
click at [302, 224] on p "Ne laissez pas passer l'occasion de posséder un fragment de l'héritage de [PERS…" at bounding box center [343, 234] width 343 height 20
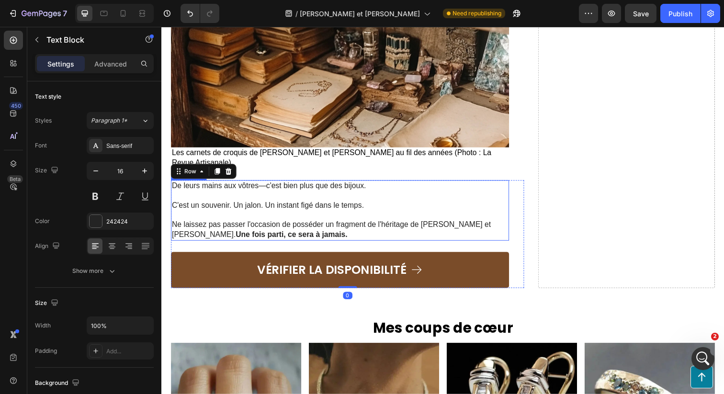
click at [302, 224] on p "Ne laissez pas passer l'occasion de posséder un fragment de l'héritage de [PERS…" at bounding box center [343, 234] width 343 height 20
click at [291, 224] on p "Ne laissez pas passer l'occasion de posséder un fragment de l'héritage de [PERS…" at bounding box center [343, 234] width 343 height 20
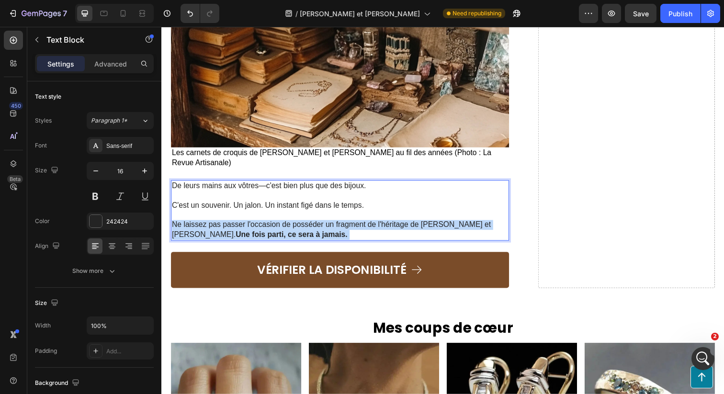
drag, startPoint x: 291, startPoint y: 210, endPoint x: 174, endPoint y: 194, distance: 118.4
click at [174, 224] on p "Ne laissez pas passer l'occasion de posséder un fragment de l'héritage de [PERS…" at bounding box center [343, 234] width 343 height 20
drag, startPoint x: 172, startPoint y: 200, endPoint x: 268, endPoint y: 211, distance: 96.4
click at [269, 224] on p "Ne laissez pas passer l'occasion de posséder un fragment de l'héritage de [PERS…" at bounding box center [343, 234] width 343 height 20
copy p "Ne laissez pas passer l'occasion de posséder un fragment de l'héritage de [PERS…"
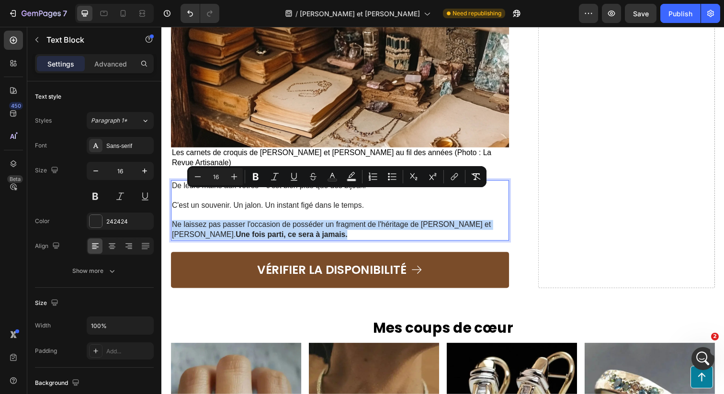
click at [281, 224] on p "Ne laissez pas passer l'occasion de posséder un fragment de l'héritage de [PERS…" at bounding box center [343, 234] width 343 height 20
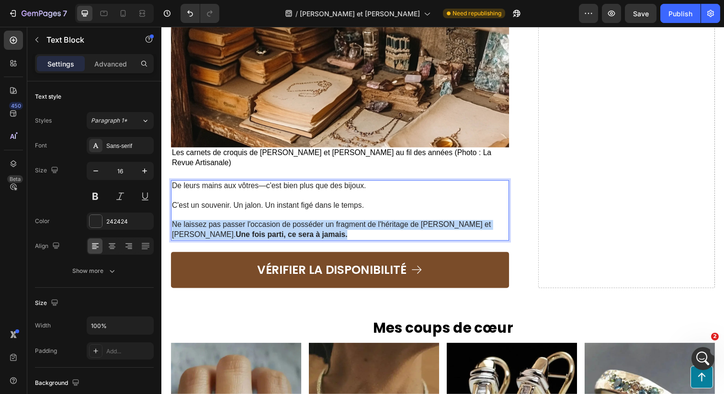
drag, startPoint x: 281, startPoint y: 205, endPoint x: 171, endPoint y: 201, distance: 109.8
click at [172, 224] on p "Ne laissez pas passer l'occasion de posséder un fragment de l'héritage de [PERS…" at bounding box center [343, 234] width 343 height 20
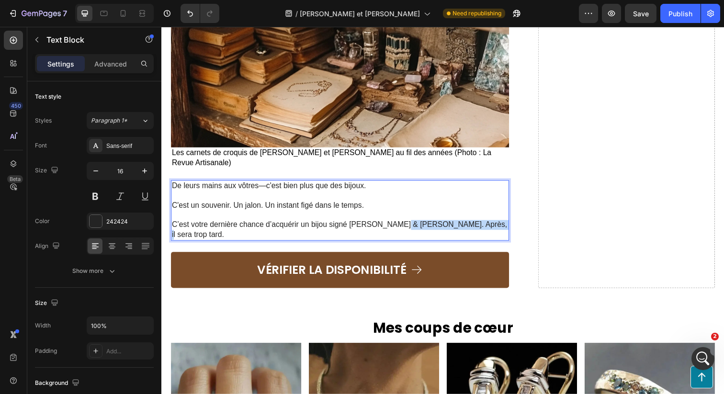
drag, startPoint x: 482, startPoint y: 198, endPoint x: 397, endPoint y: 200, distance: 84.3
click at [397, 224] on p "C’est votre dernière chance d’acquérir un bijou signé [PERSON_NAME] & [PERSON_N…" at bounding box center [343, 234] width 343 height 20
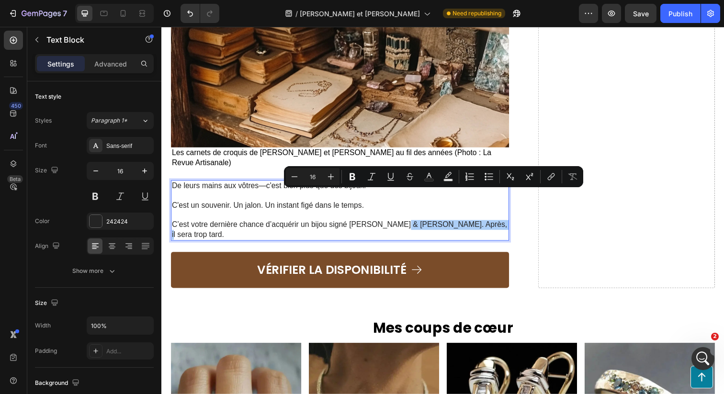
click at [340, 170] on div "Minus 16 Plus Bold Italic Underline Strikethrough Text Color Text Background Co…" at bounding box center [433, 176] width 295 height 17
click at [488, 214] on p "Rich Text Editor. Editing area: main" at bounding box center [343, 219] width 343 height 10
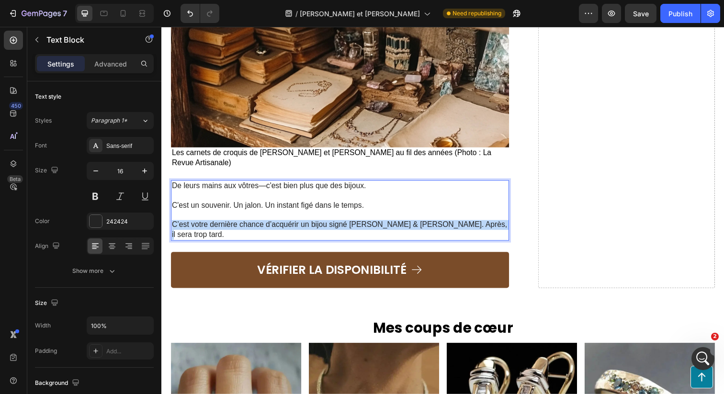
drag, startPoint x: 488, startPoint y: 197, endPoint x: 173, endPoint y: 199, distance: 314.6
click at [173, 224] on p "C’est votre dernière chance d’acquérir un bijou signé [PERSON_NAME] & [PERSON_N…" at bounding box center [343, 234] width 343 height 20
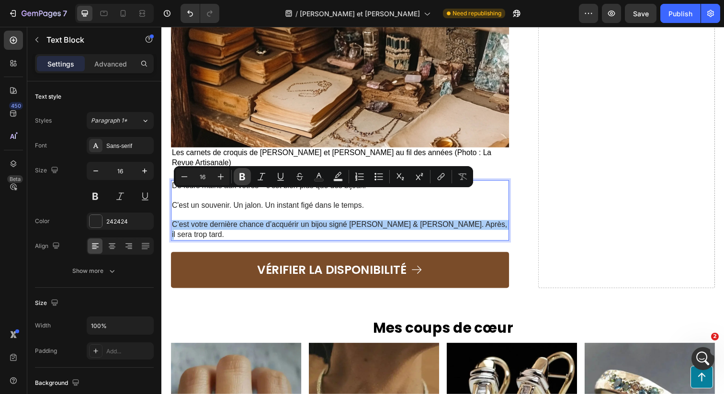
click at [241, 180] on icon "Editor contextual toolbar" at bounding box center [242, 176] width 6 height 7
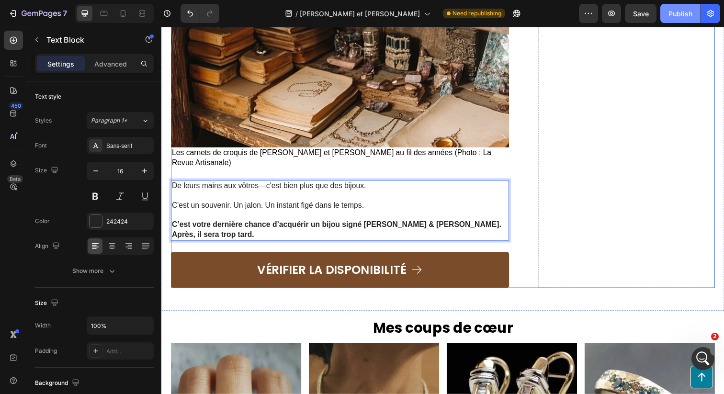
click at [674, 10] on div "Publish" at bounding box center [681, 14] width 24 height 10
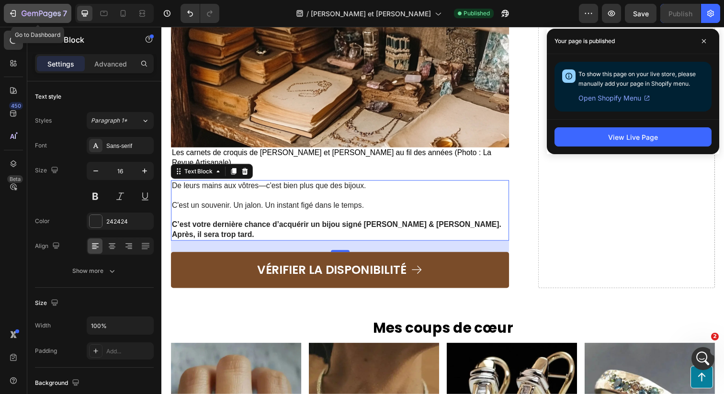
click at [28, 14] on icon "button" at bounding box center [29, 13] width 4 height 4
